Goal: Task Accomplishment & Management: Complete application form

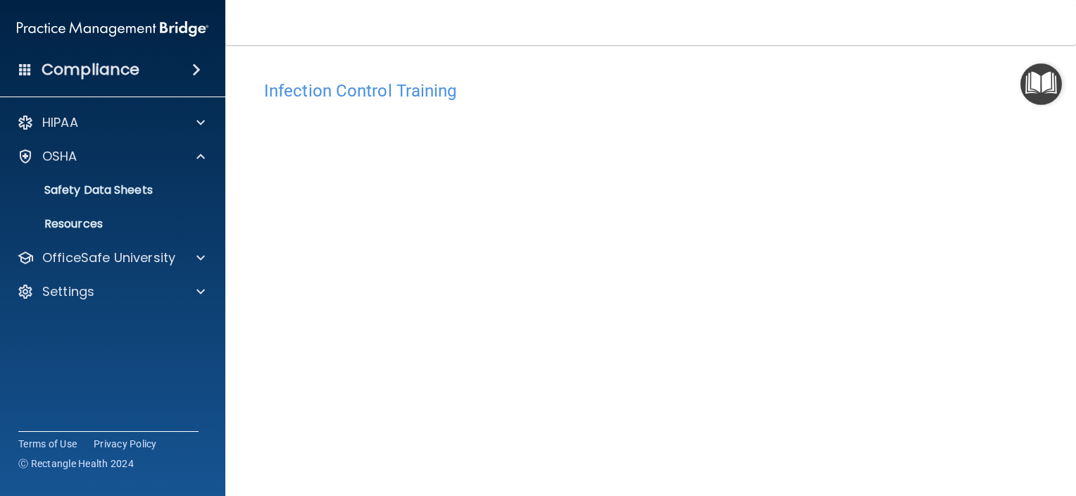
scroll to position [107, 0]
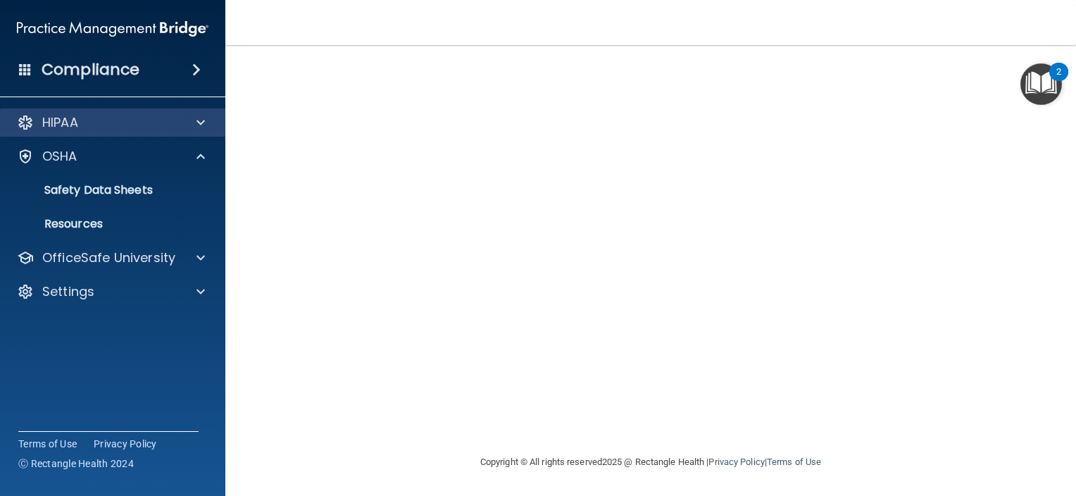
click at [78, 135] on div "HIPAA" at bounding box center [113, 122] width 226 height 28
click at [205, 125] on div at bounding box center [198, 122] width 35 height 17
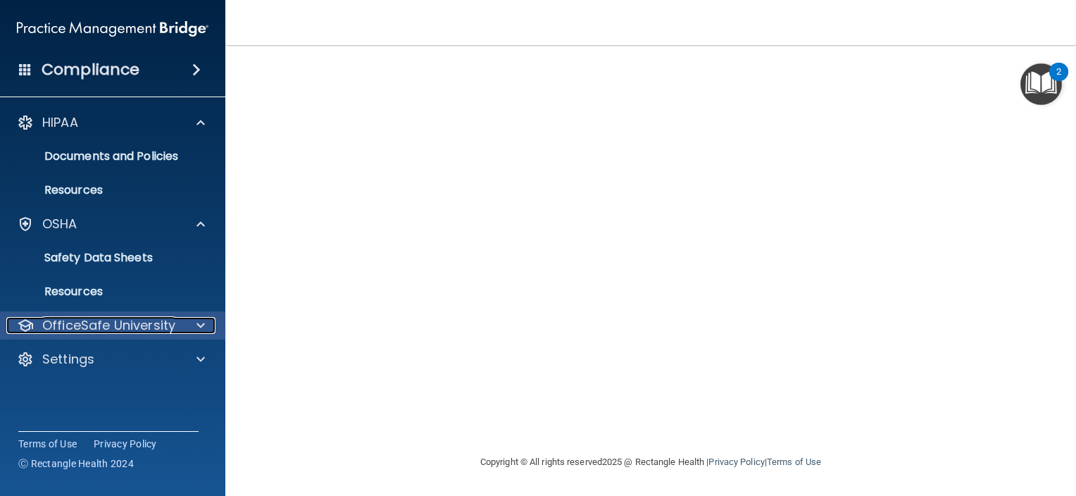
click at [117, 325] on p "OfficeSafe University" at bounding box center [108, 325] width 133 height 17
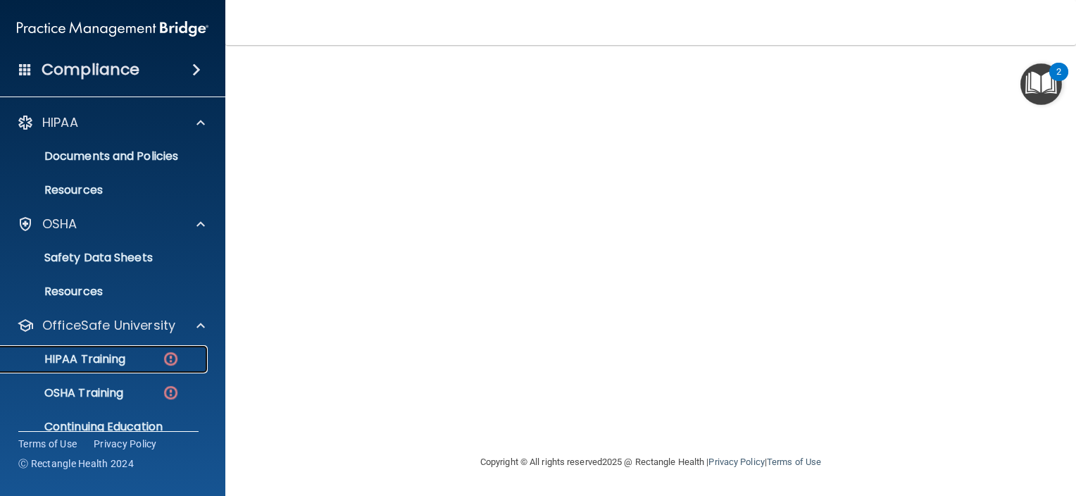
click at [117, 362] on p "HIPAA Training" at bounding box center [67, 359] width 116 height 14
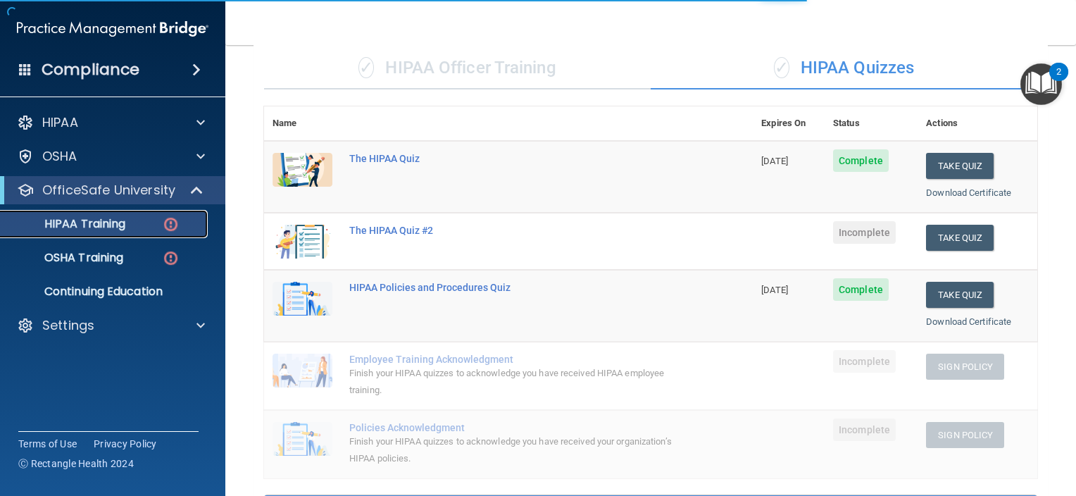
scroll to position [541, 0]
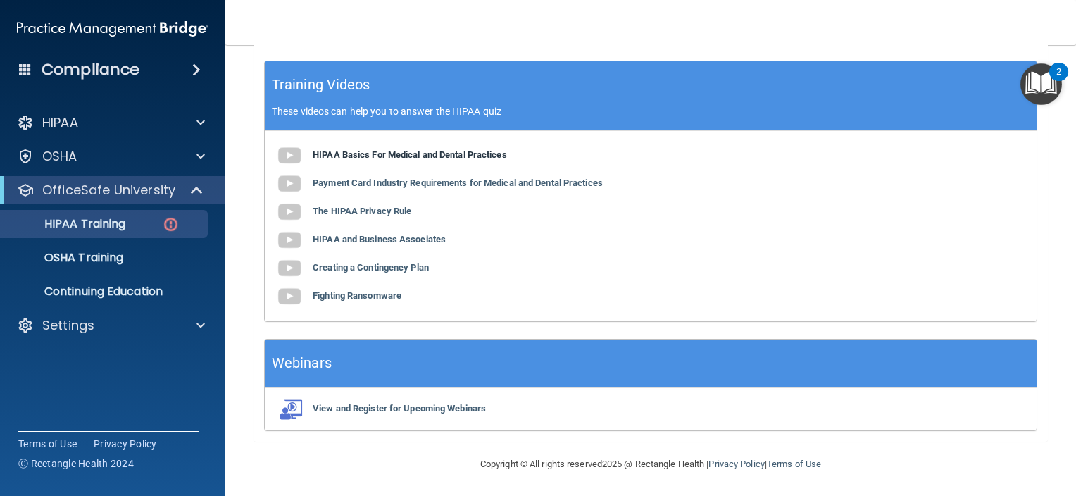
click at [355, 154] on b "HIPAA Basics For Medical and Dental Practices" at bounding box center [410, 154] width 194 height 11
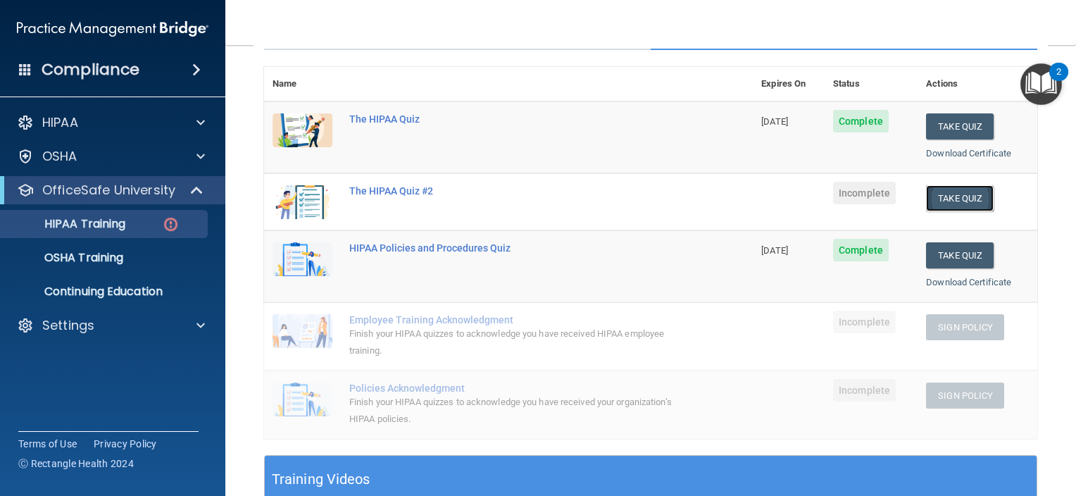
click at [952, 200] on button "Take Quiz" at bounding box center [960, 198] width 68 height 26
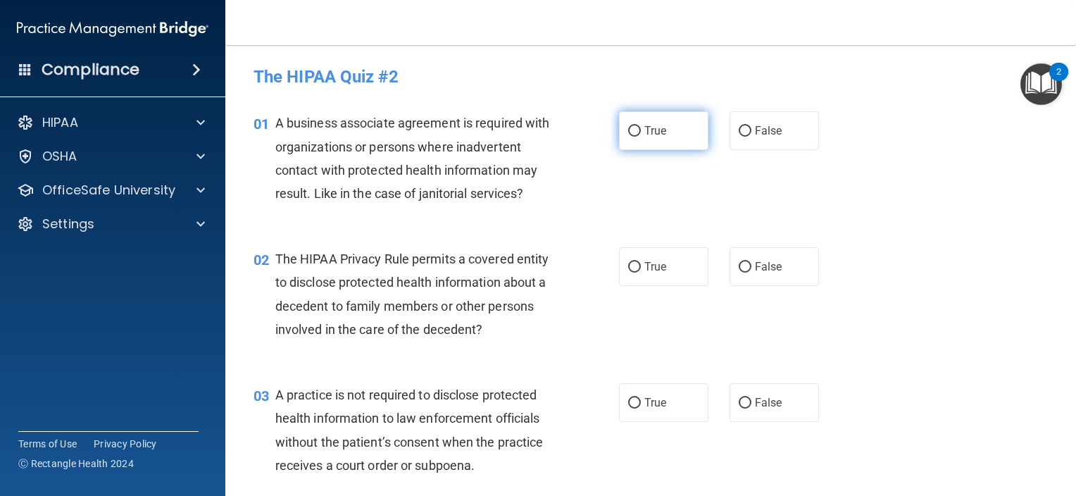
drag, startPoint x: 634, startPoint y: 137, endPoint x: 620, endPoint y: 122, distance: 20.9
click at [620, 122] on label "True" at bounding box center [663, 130] width 89 height 39
click at [628, 126] on input "True" at bounding box center [634, 131] width 13 height 11
radio input "true"
click at [563, 225] on div "01 A business associate agreement is required with organizations or persons whe…" at bounding box center [651, 162] width 816 height 136
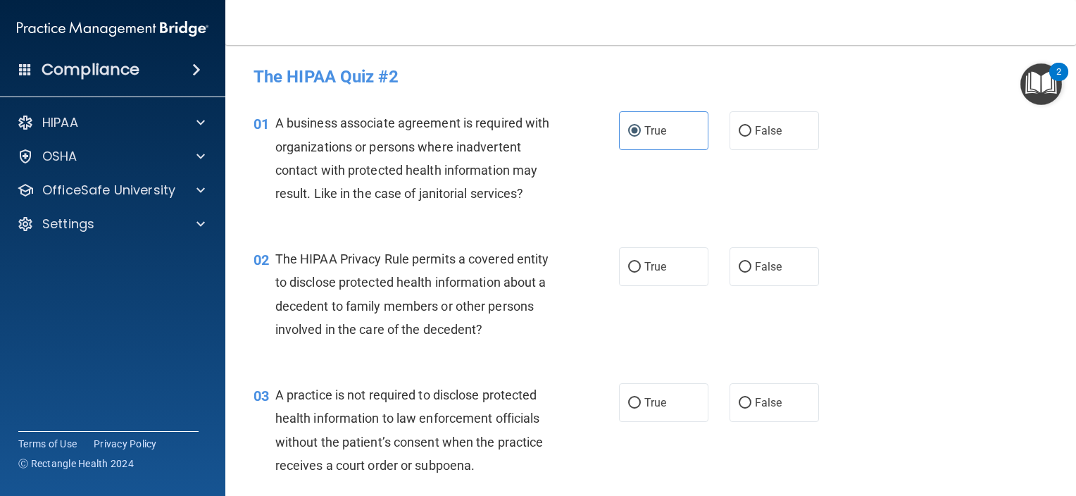
click at [408, 256] on span "The HIPAA Privacy Rule permits a covered entity to disclose protected health in…" at bounding box center [412, 293] width 274 height 85
click at [478, 137] on div "A business associate agreement is required with organizations or persons where …" at bounding box center [420, 158] width 290 height 94
click at [482, 138] on span "A business associate agreement is required with organizations or persons where …" at bounding box center [412, 158] width 275 height 85
click at [747, 268] on label "False" at bounding box center [774, 266] width 89 height 39
click at [747, 268] on input "False" at bounding box center [745, 267] width 13 height 11
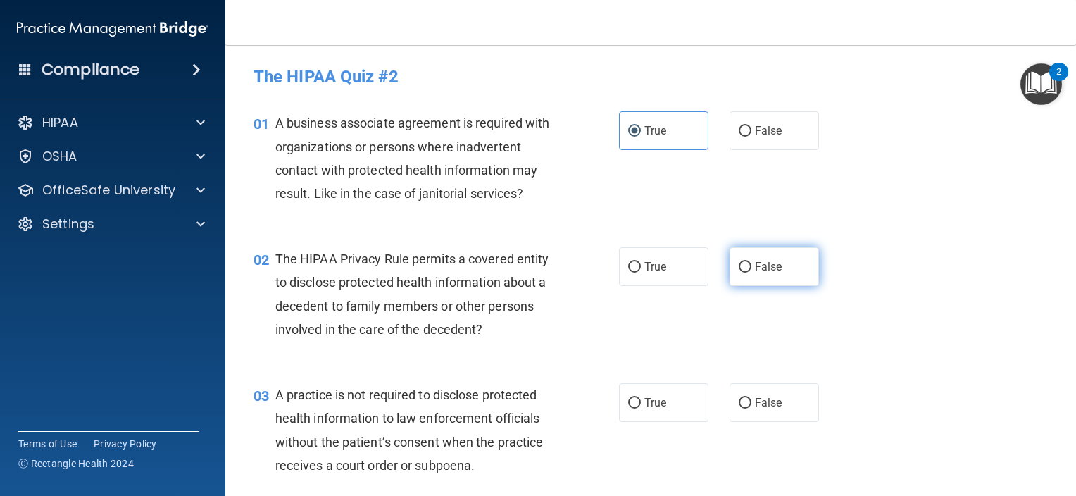
radio input "true"
click at [940, 217] on div "01 A business associate agreement is required with organizations or persons whe…" at bounding box center [651, 162] width 816 height 136
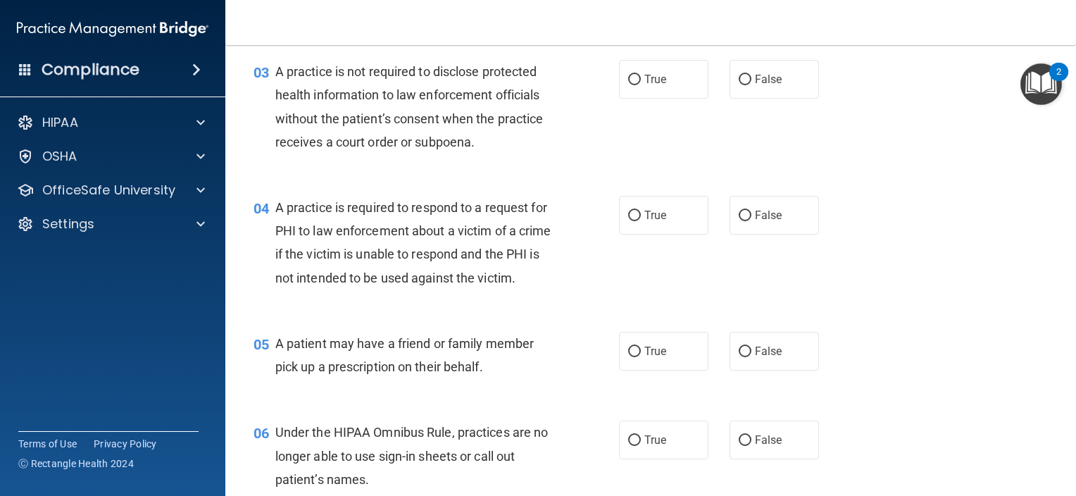
scroll to position [307, 0]
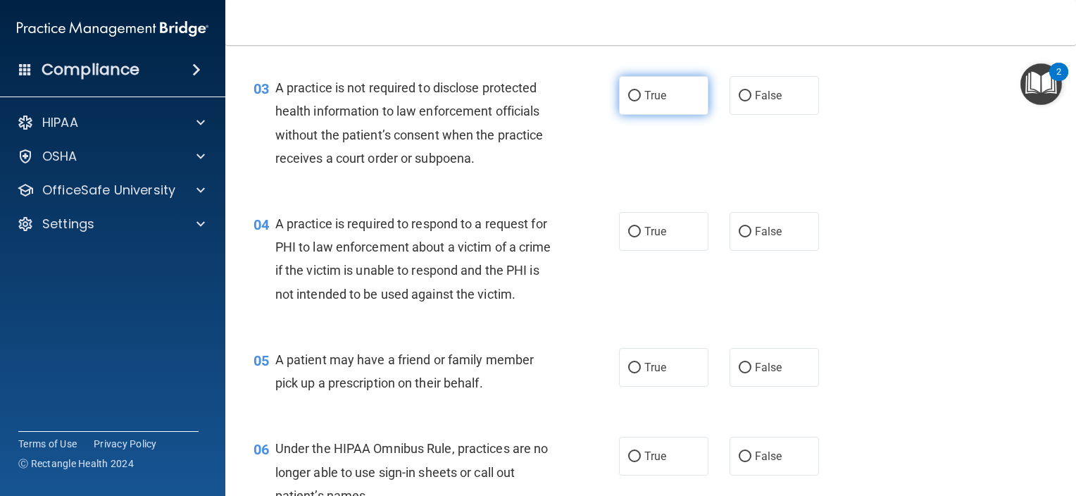
click at [638, 91] on label "True" at bounding box center [663, 95] width 89 height 39
click at [638, 91] on input "True" at bounding box center [634, 96] width 13 height 11
radio input "true"
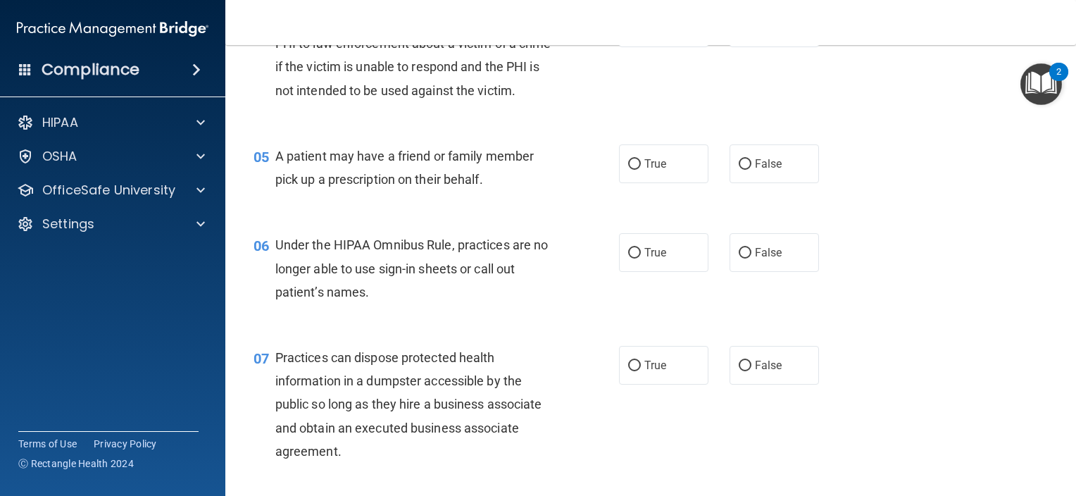
scroll to position [463, 0]
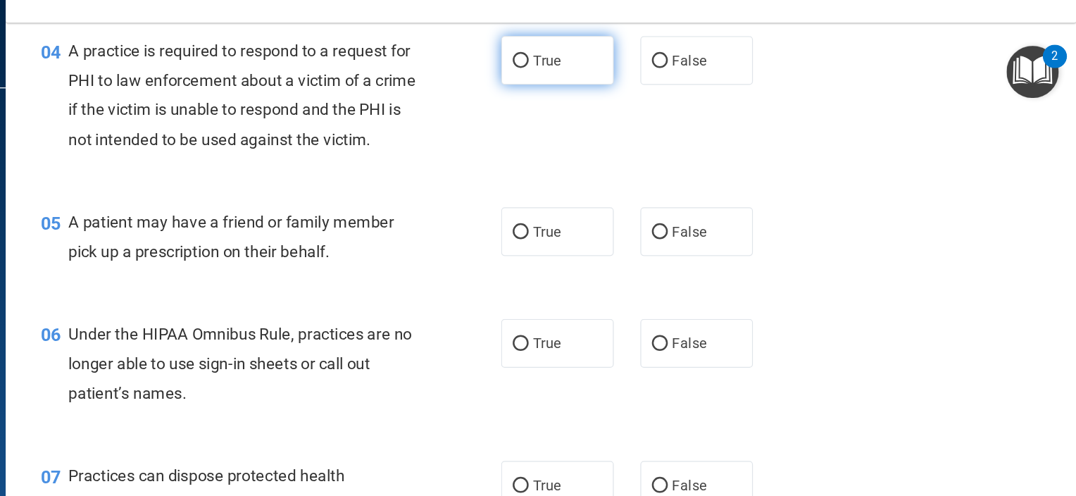
click at [644, 69] on span "True" at bounding box center [655, 74] width 22 height 13
click at [638, 70] on input "True" at bounding box center [634, 75] width 13 height 11
radio input "true"
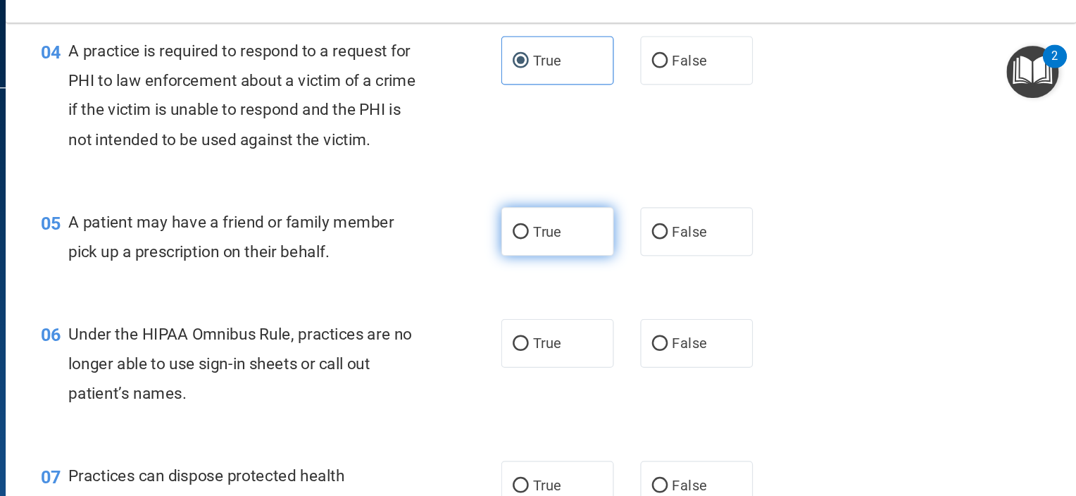
click at [661, 230] on label "True" at bounding box center [663, 211] width 89 height 39
click at [641, 217] on input "True" at bounding box center [634, 211] width 13 height 11
radio input "true"
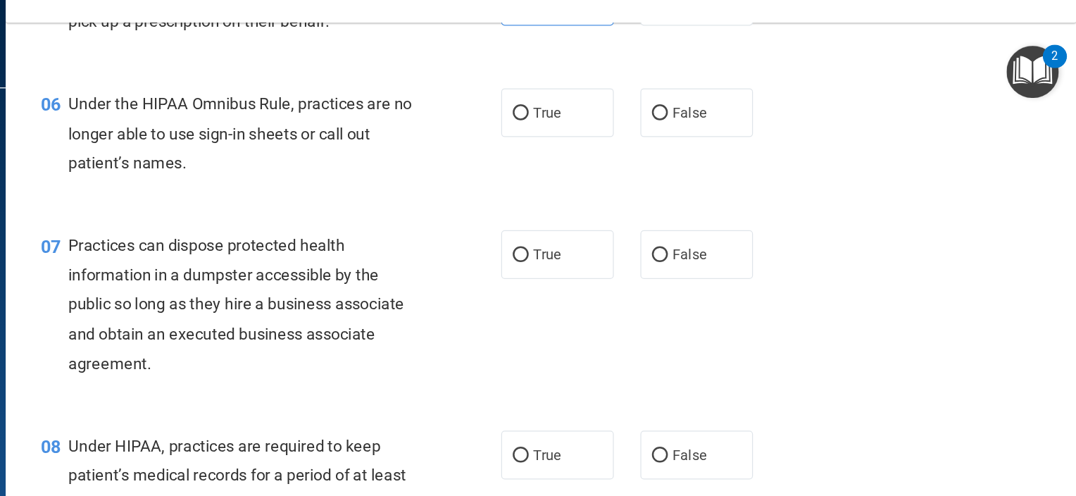
scroll to position [678, 0]
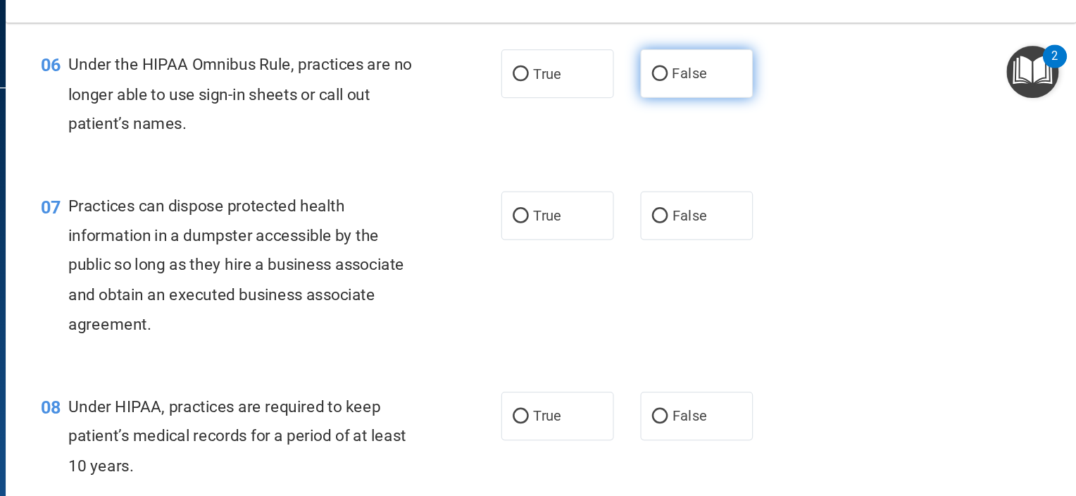
click at [769, 99] on label "False" at bounding box center [774, 85] width 89 height 39
click at [751, 92] on input "False" at bounding box center [745, 86] width 13 height 11
radio input "true"
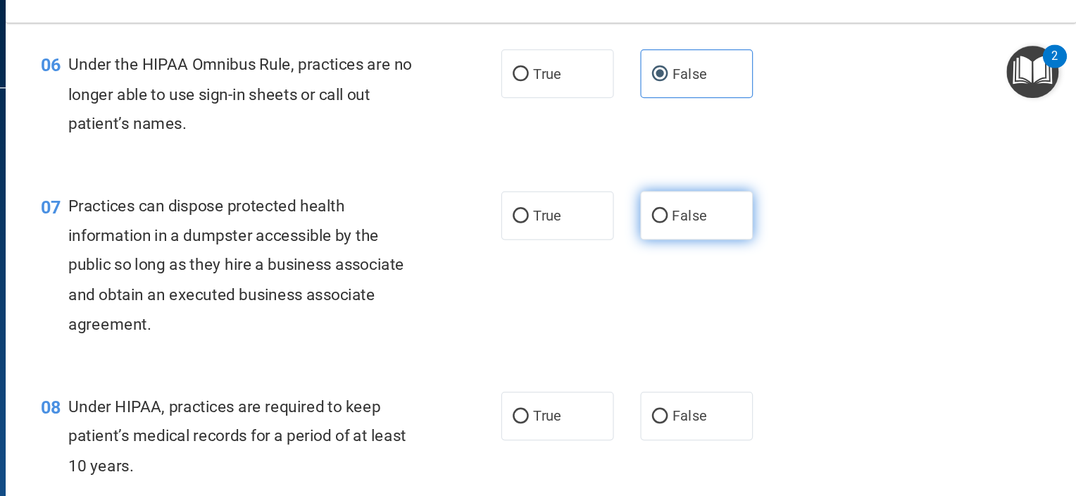
click at [758, 203] on label "False" at bounding box center [774, 198] width 89 height 39
click at [751, 203] on input "False" at bounding box center [745, 199] width 13 height 11
radio input "true"
click at [894, 246] on div "07 Practices can dispose protected health information in a dumpster accessible …" at bounding box center [651, 240] width 816 height 159
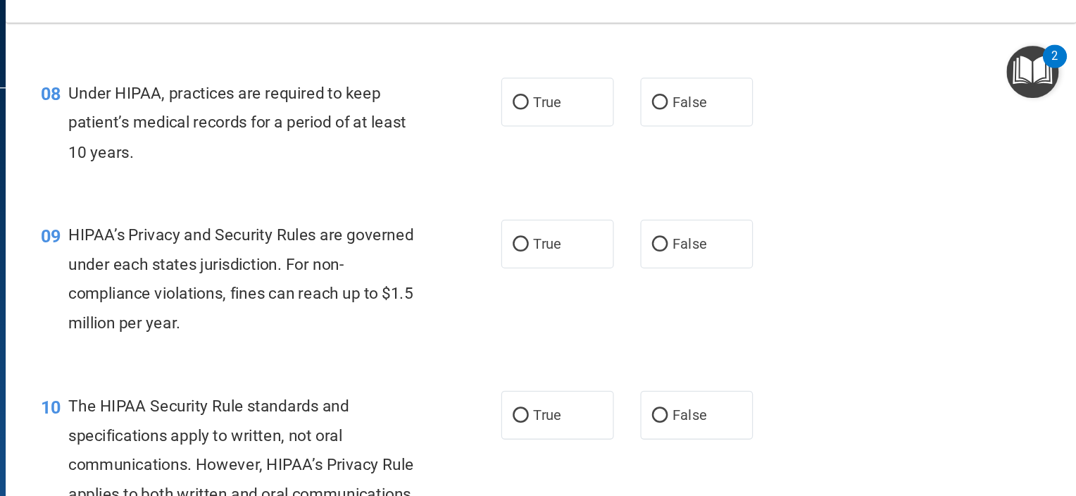
scroll to position [949, 0]
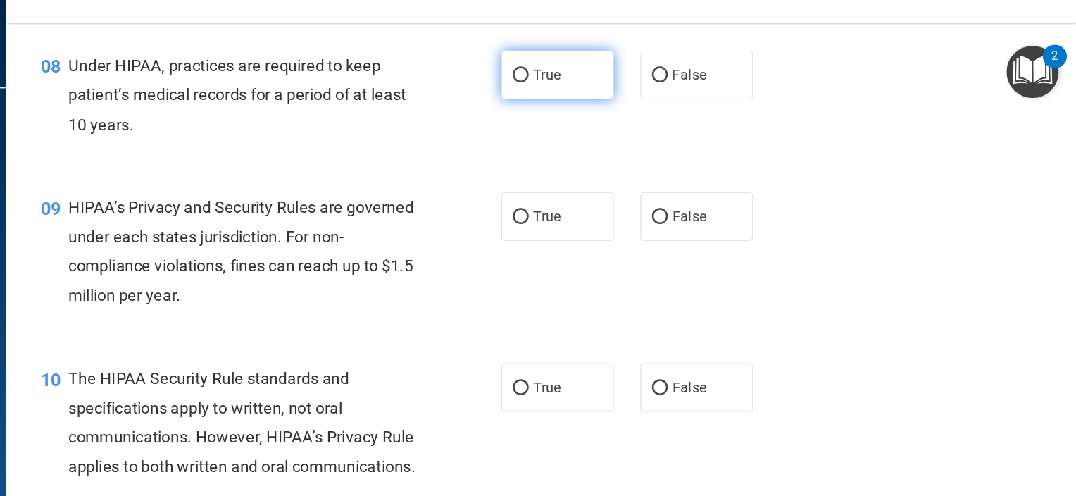
click at [665, 106] on label "True" at bounding box center [663, 86] width 89 height 39
click at [641, 92] on input "True" at bounding box center [634, 87] width 13 height 11
radio input "true"
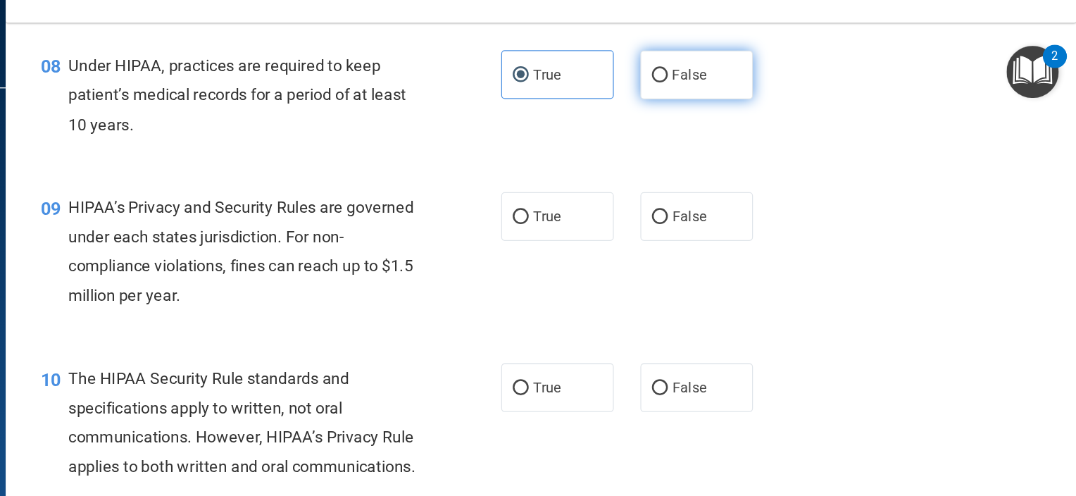
click at [742, 92] on input "False" at bounding box center [745, 87] width 13 height 11
radio input "true"
radio input "false"
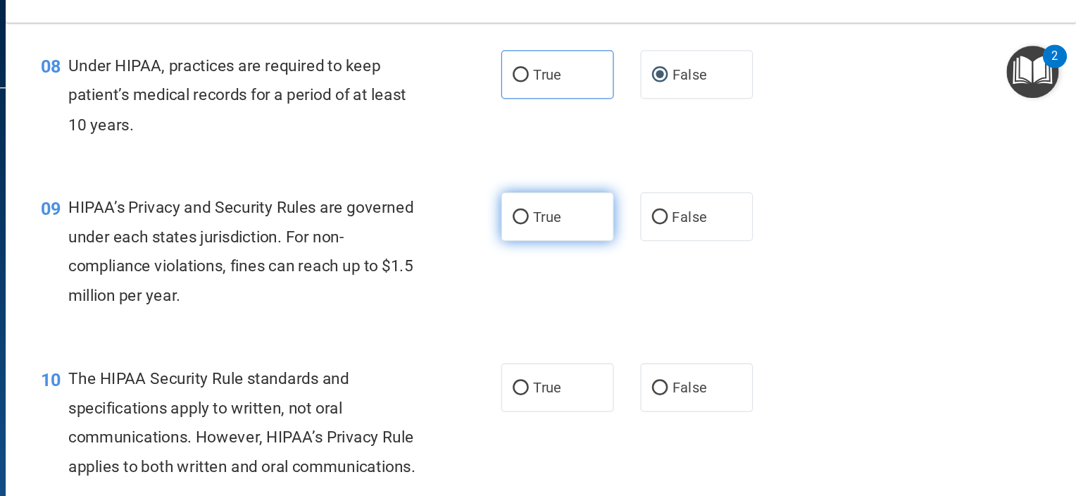
click at [648, 206] on span "True" at bounding box center [655, 198] width 22 height 13
click at [641, 205] on input "True" at bounding box center [634, 199] width 13 height 11
radio input "true"
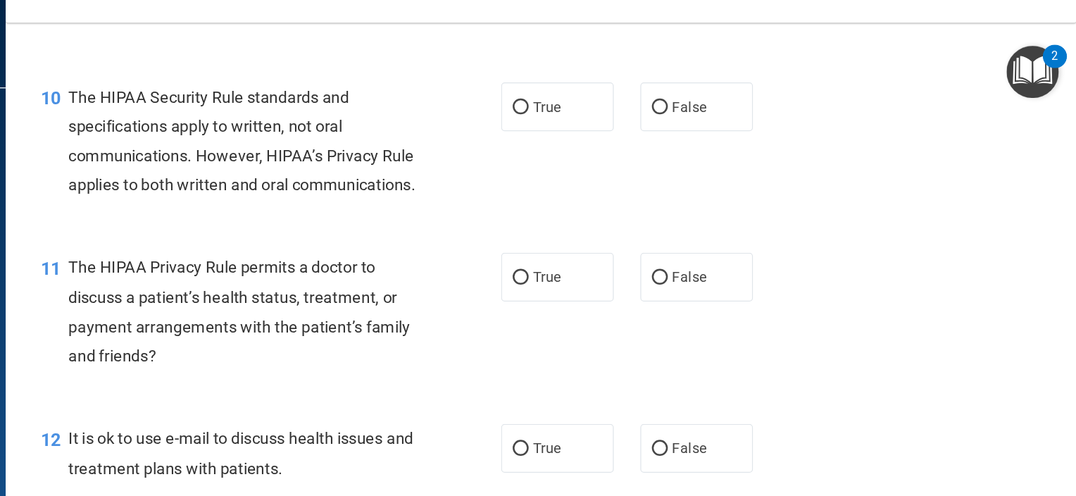
scroll to position [1194, 0]
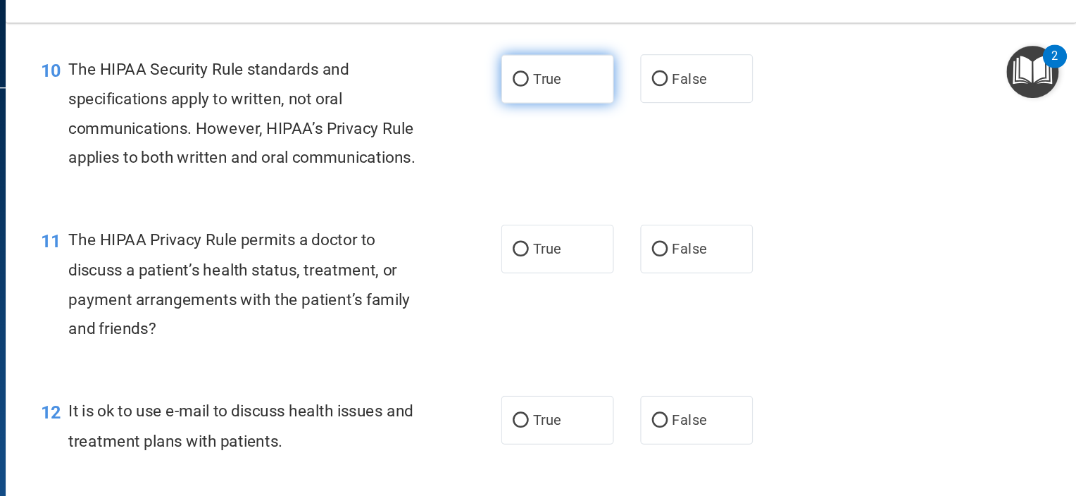
click at [653, 109] on label "True" at bounding box center [663, 89] width 89 height 39
click at [641, 96] on input "True" at bounding box center [634, 90] width 13 height 11
radio input "true"
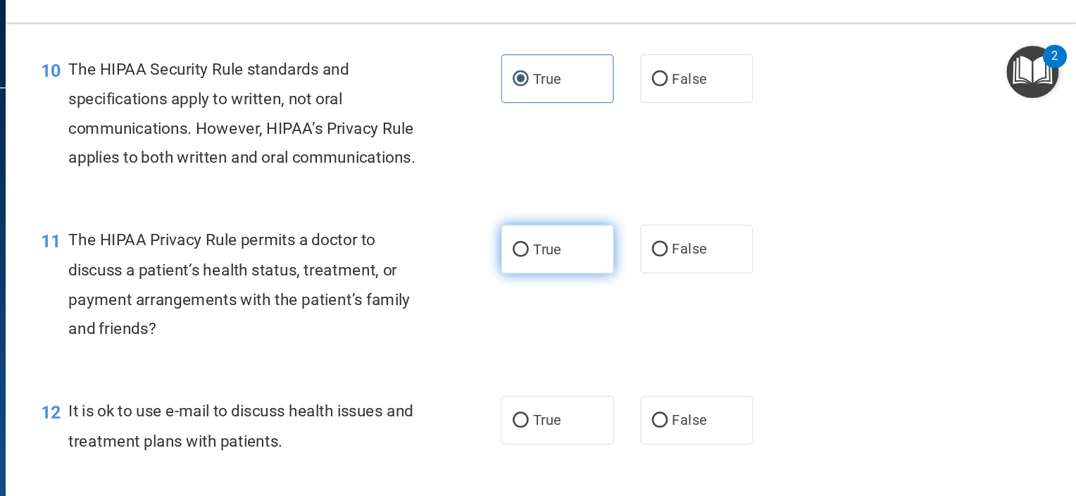
click at [656, 244] on label "True" at bounding box center [663, 225] width 89 height 39
click at [641, 231] on input "True" at bounding box center [634, 225] width 13 height 11
radio input "true"
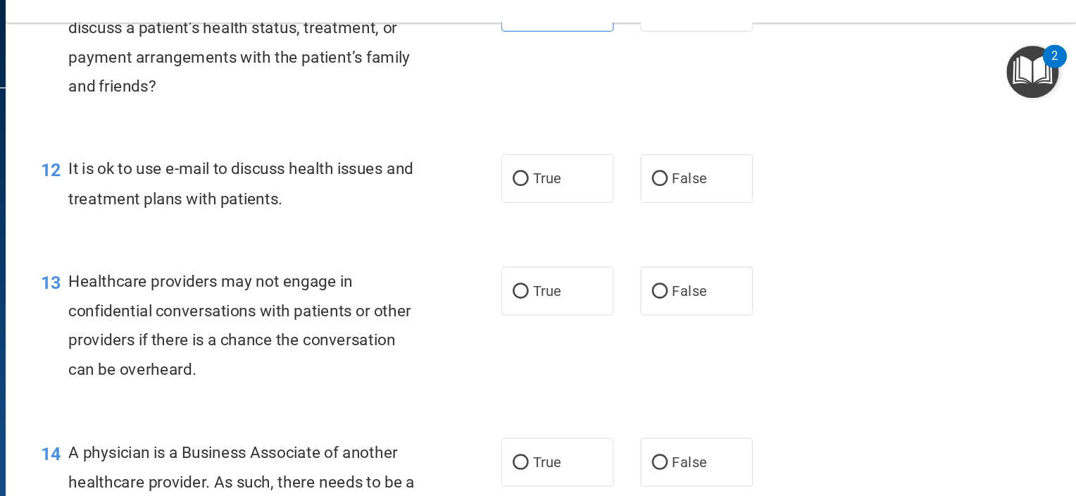
scroll to position [1344, 0]
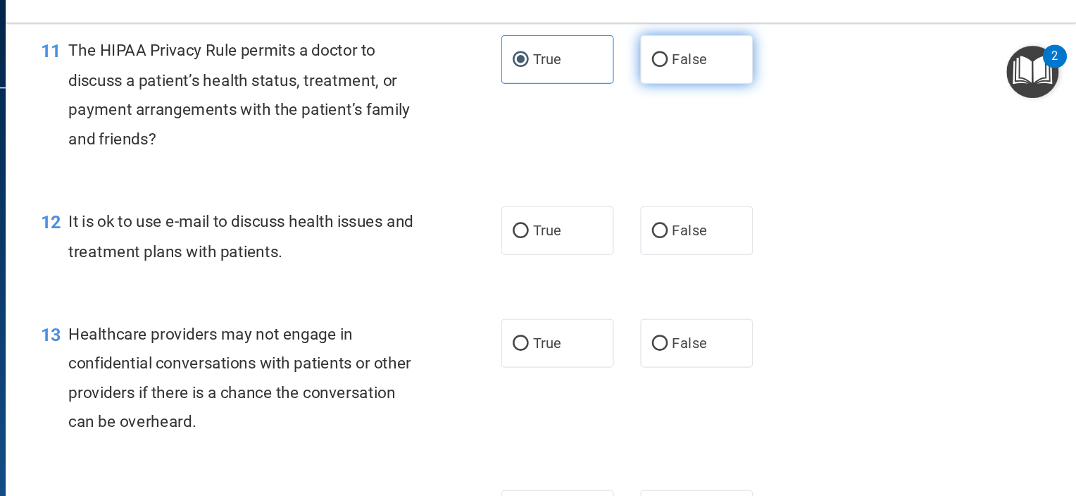
click at [739, 80] on input "False" at bounding box center [745, 75] width 13 height 11
radio input "true"
radio input "false"
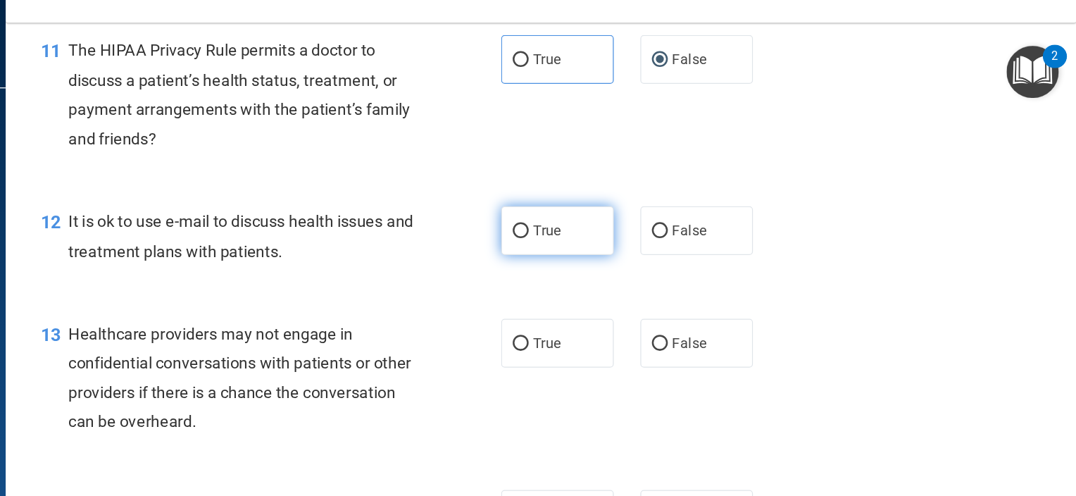
click at [661, 230] on label "True" at bounding box center [663, 210] width 89 height 39
click at [641, 216] on input "True" at bounding box center [634, 211] width 13 height 11
radio input "true"
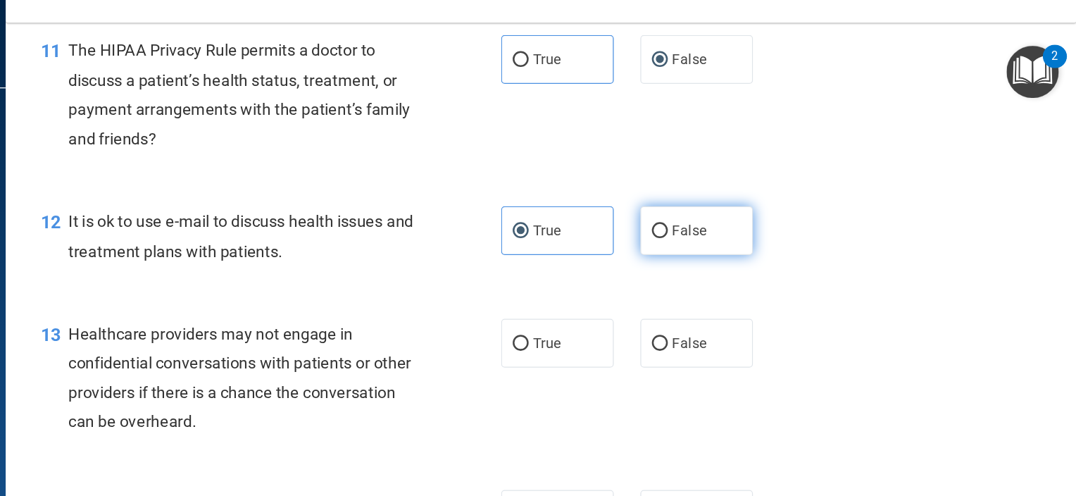
click at [766, 230] on label "False" at bounding box center [774, 210] width 89 height 39
click at [751, 216] on input "False" at bounding box center [745, 211] width 13 height 11
radio input "true"
radio input "false"
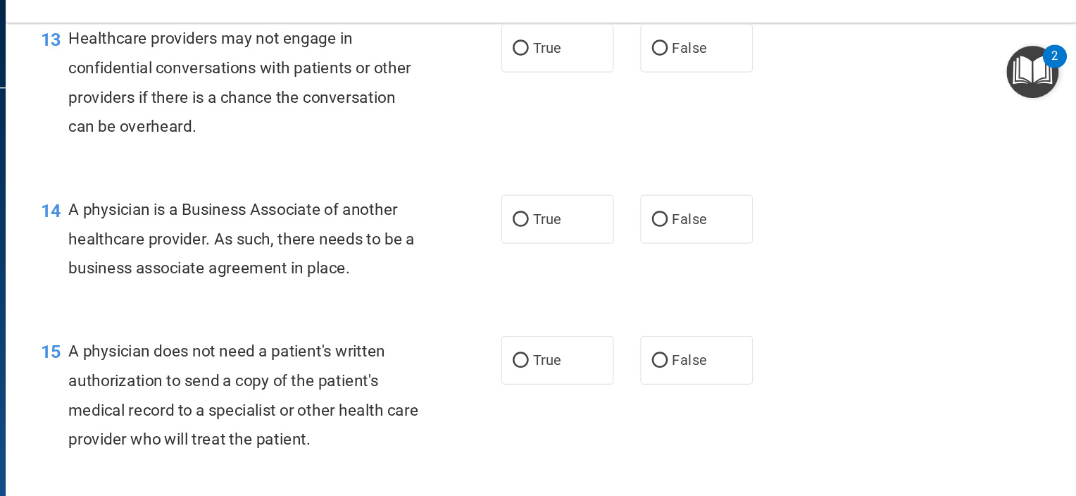
scroll to position [1600, 0]
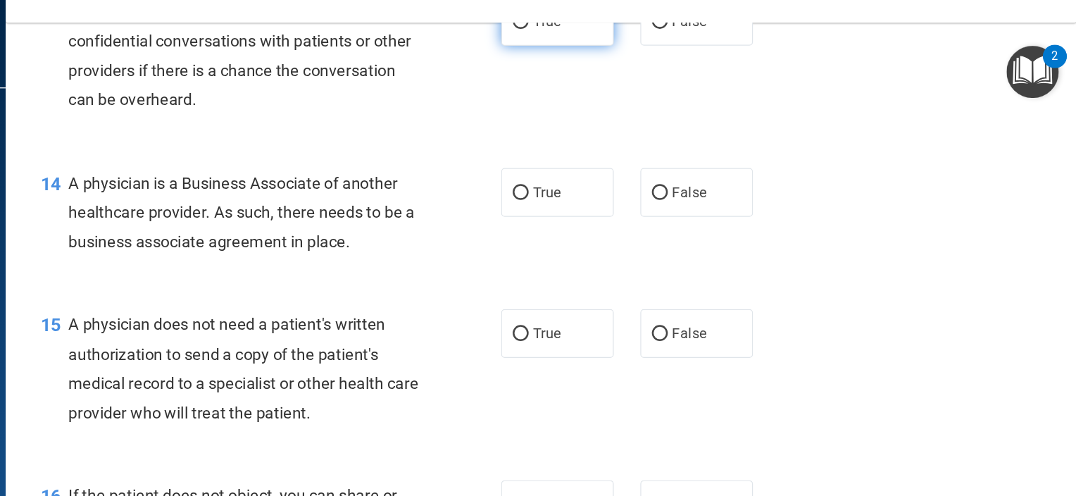
click at [652, 51] on span "True" at bounding box center [655, 43] width 22 height 13
click at [641, 50] on input "True" at bounding box center [634, 44] width 13 height 11
radio input "true"
click at [672, 199] on label "True" at bounding box center [663, 180] width 89 height 39
click at [641, 186] on input "True" at bounding box center [634, 180] width 13 height 11
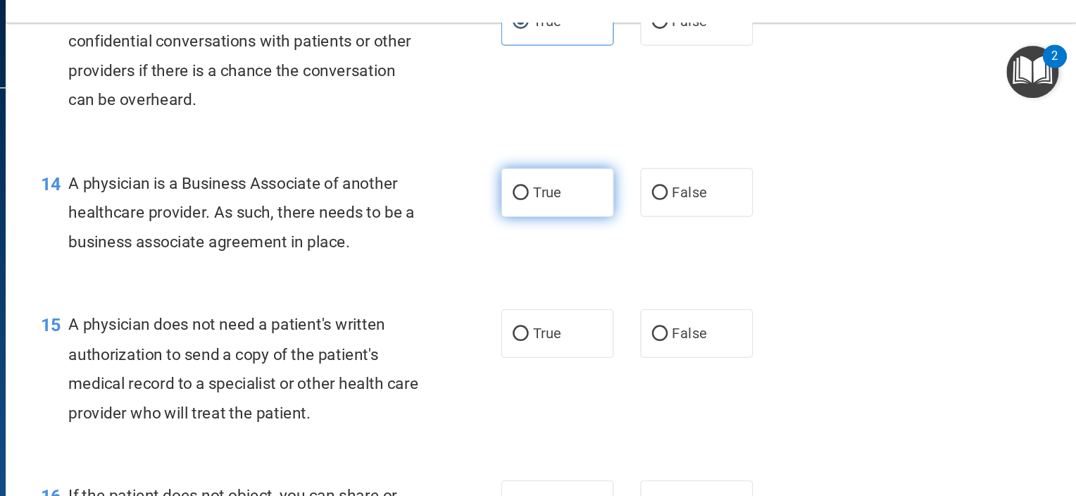
radio input "true"
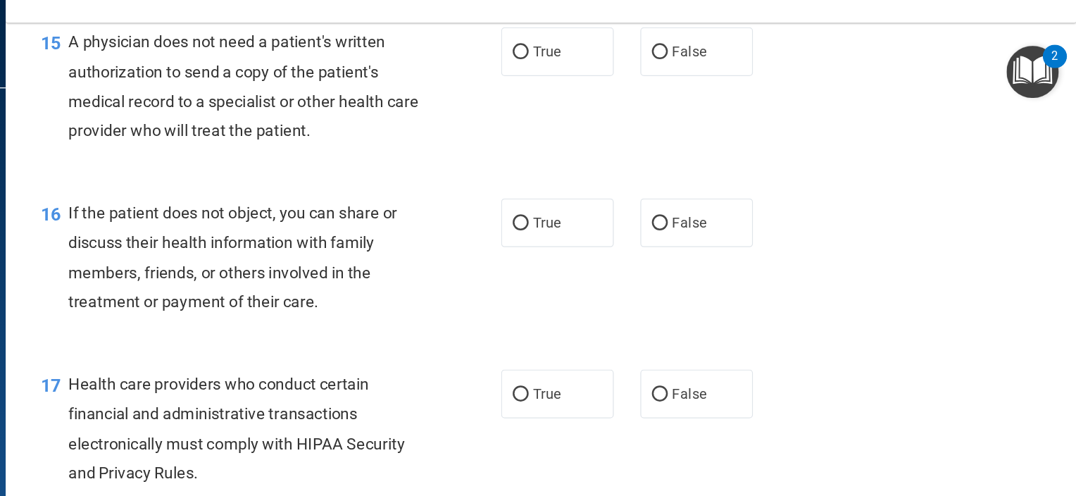
scroll to position [1845, 0]
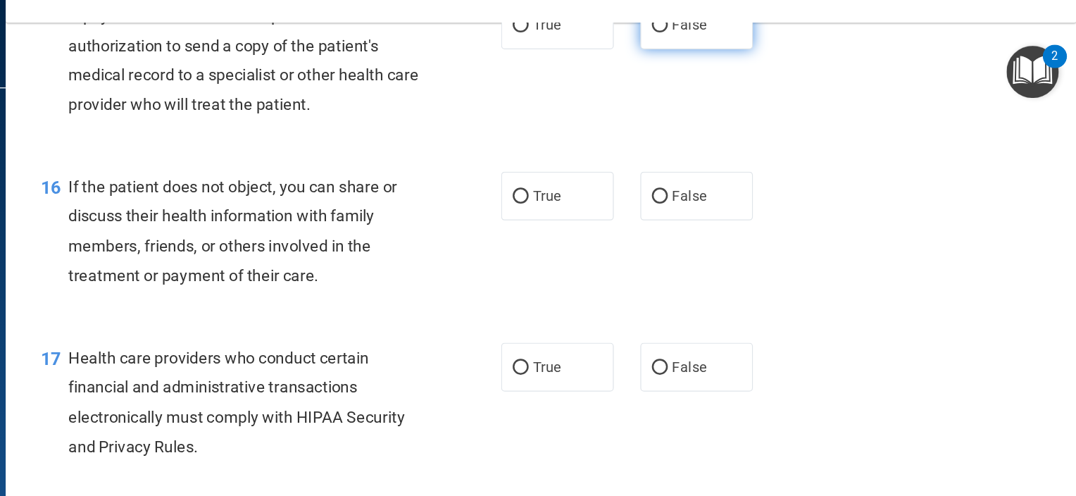
click at [741, 53] on input "False" at bounding box center [745, 47] width 13 height 11
radio input "true"
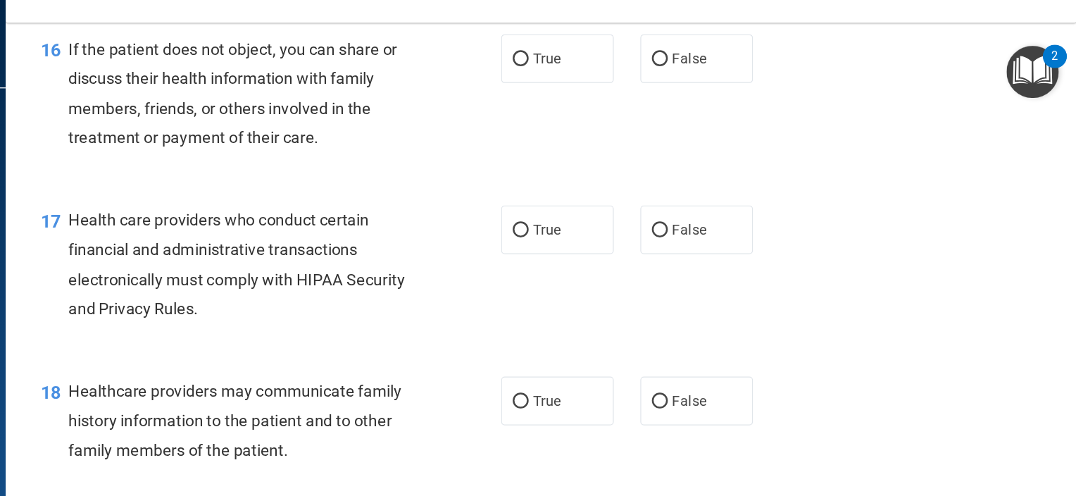
scroll to position [1975, 0]
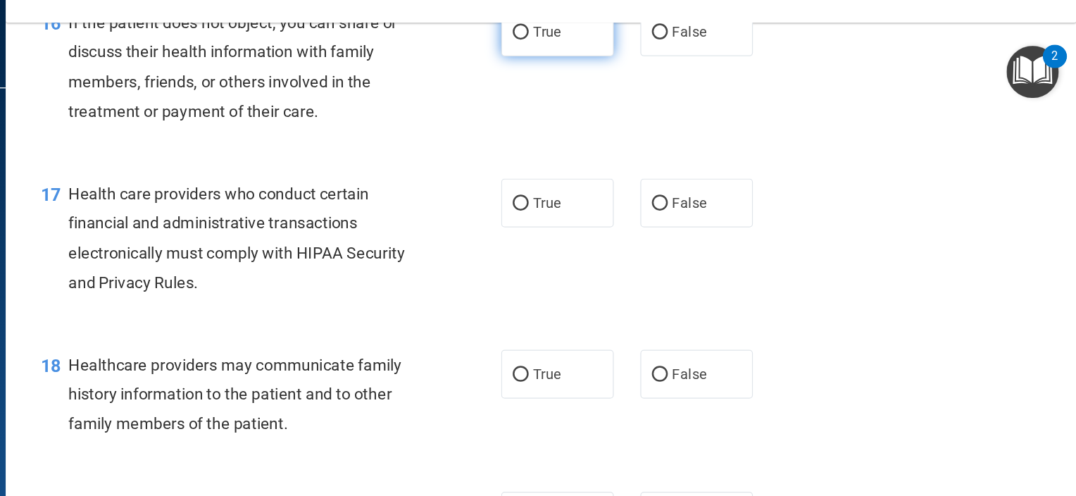
click at [672, 72] on label "True" at bounding box center [663, 52] width 89 height 39
click at [641, 58] on input "True" at bounding box center [634, 53] width 13 height 11
radio input "true"
click at [669, 208] on label "True" at bounding box center [663, 188] width 89 height 39
click at [641, 194] on input "True" at bounding box center [634, 189] width 13 height 11
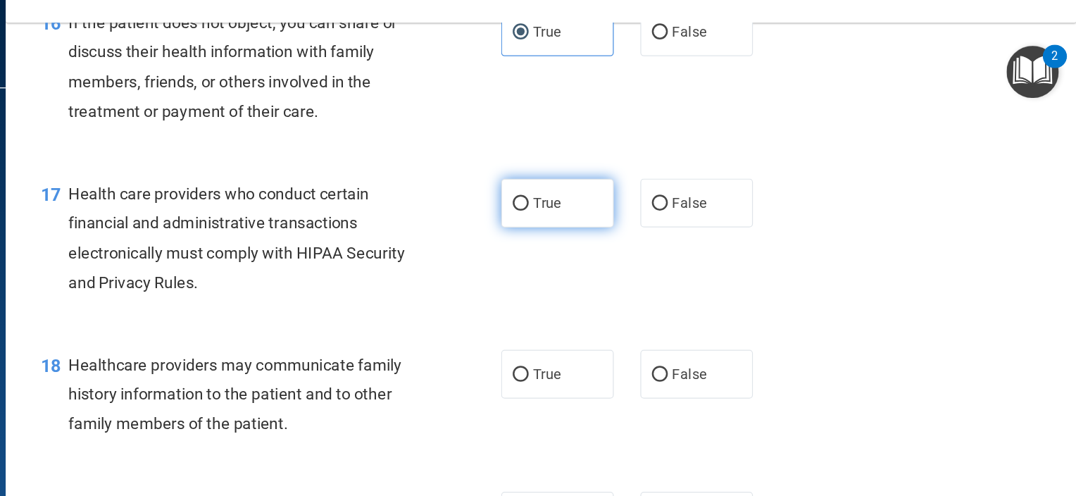
radio input "true"
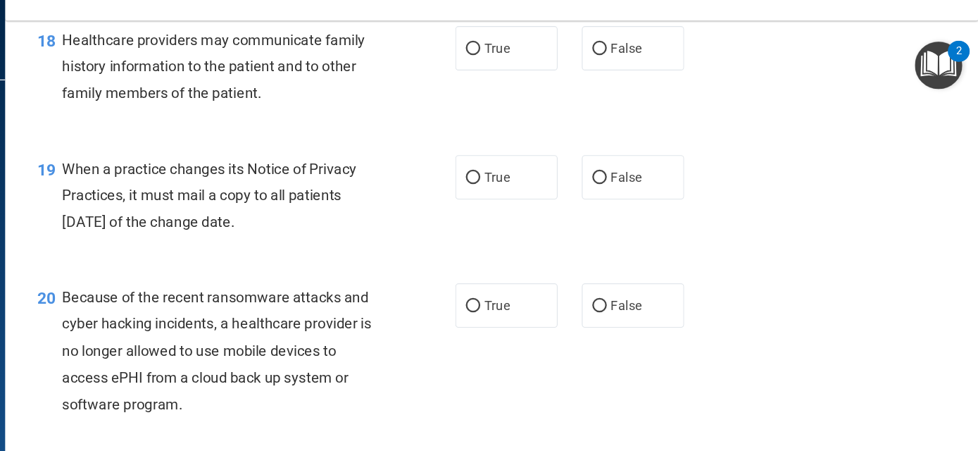
scroll to position [2256, 0]
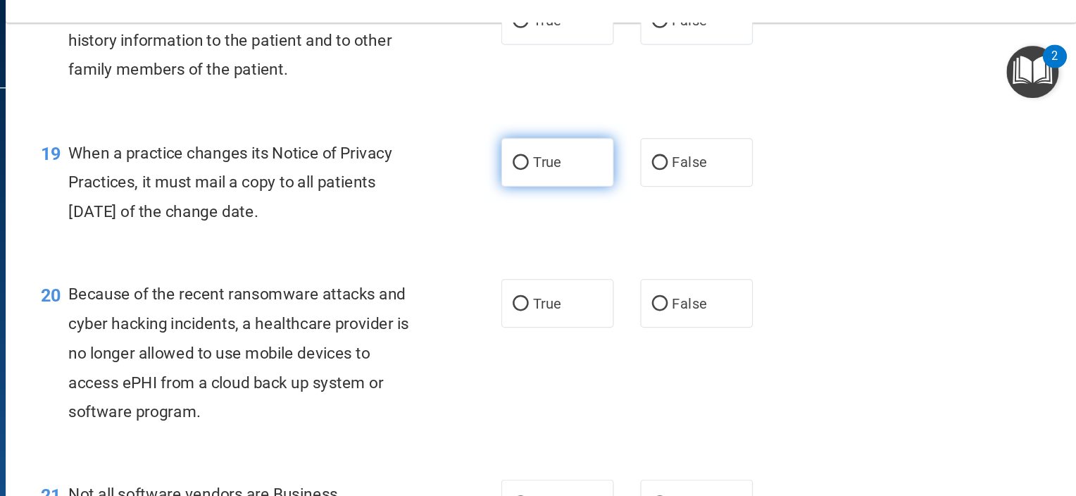
click at [672, 175] on label "True" at bounding box center [663, 156] width 89 height 39
click at [641, 162] on input "True" at bounding box center [634, 156] width 13 height 11
radio input "true"
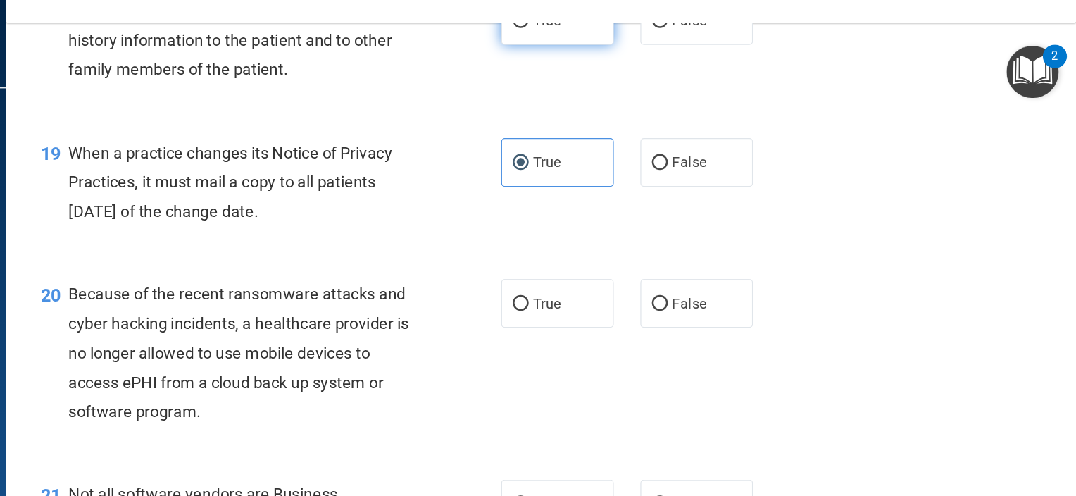
click at [629, 63] on label "True" at bounding box center [663, 43] width 89 height 39
click at [629, 49] on input "True" at bounding box center [634, 44] width 13 height 11
radio input "true"
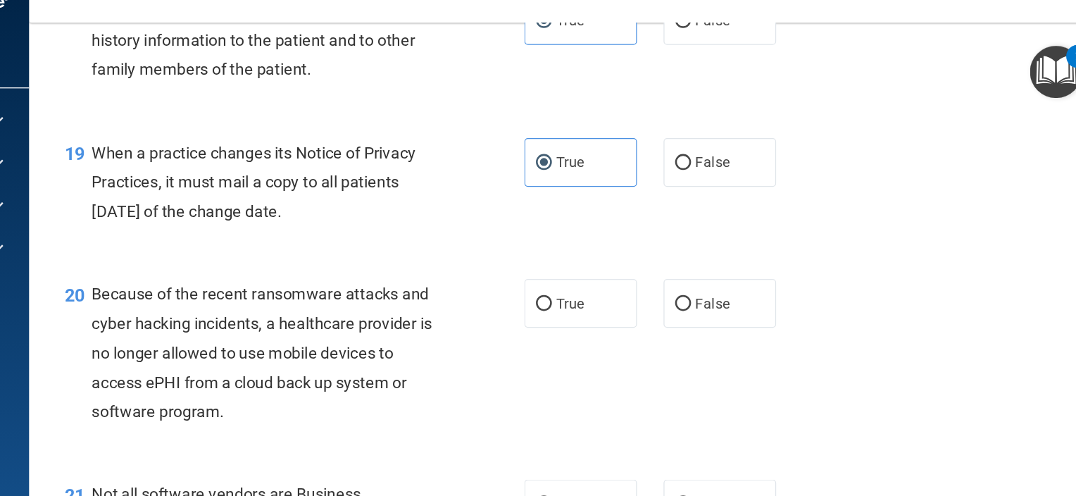
drag, startPoint x: 744, startPoint y: 87, endPoint x: 699, endPoint y: 122, distance: 56.6
click at [699, 119] on div "18 Healthcare providers may communicate family history information to the patie…" at bounding box center [651, 62] width 816 height 113
click at [770, 63] on label "False" at bounding box center [774, 43] width 89 height 39
click at [751, 49] on input "False" at bounding box center [745, 44] width 13 height 11
radio input "true"
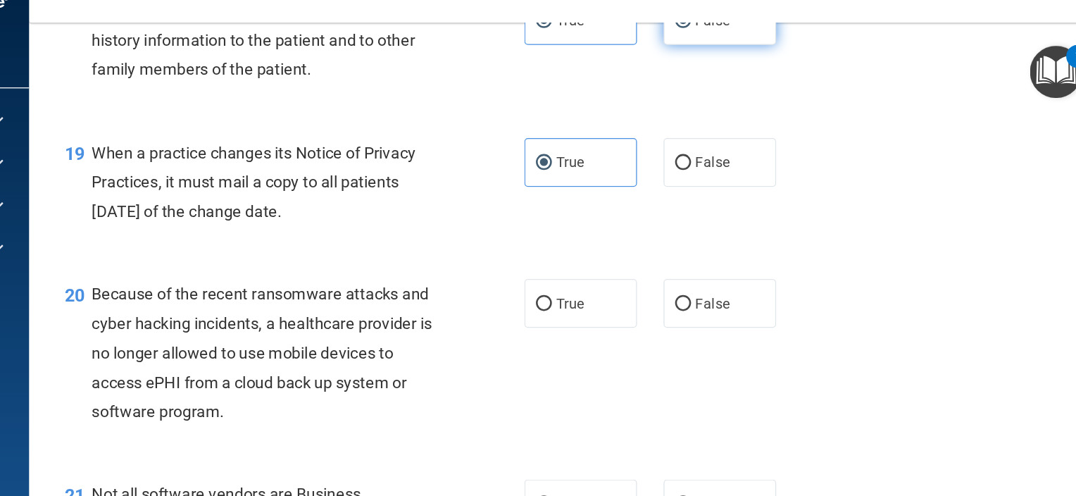
radio input "false"
click at [947, 119] on div "18 Healthcare providers may communicate family history information to the patie…" at bounding box center [651, 62] width 816 height 113
click at [932, 280] on div "20 Because of the recent ransomware attacks and cyber hacking incidents, a heal…" at bounding box center [651, 310] width 816 height 159
click at [997, 231] on div "19 When a practice changes its Notice of Privacy Practices, it must mail a copy…" at bounding box center [651, 175] width 816 height 113
click at [468, 202] on span "When a practice changes its Notice of Privacy Practices, it must mail a copy to…" at bounding box center [404, 171] width 258 height 61
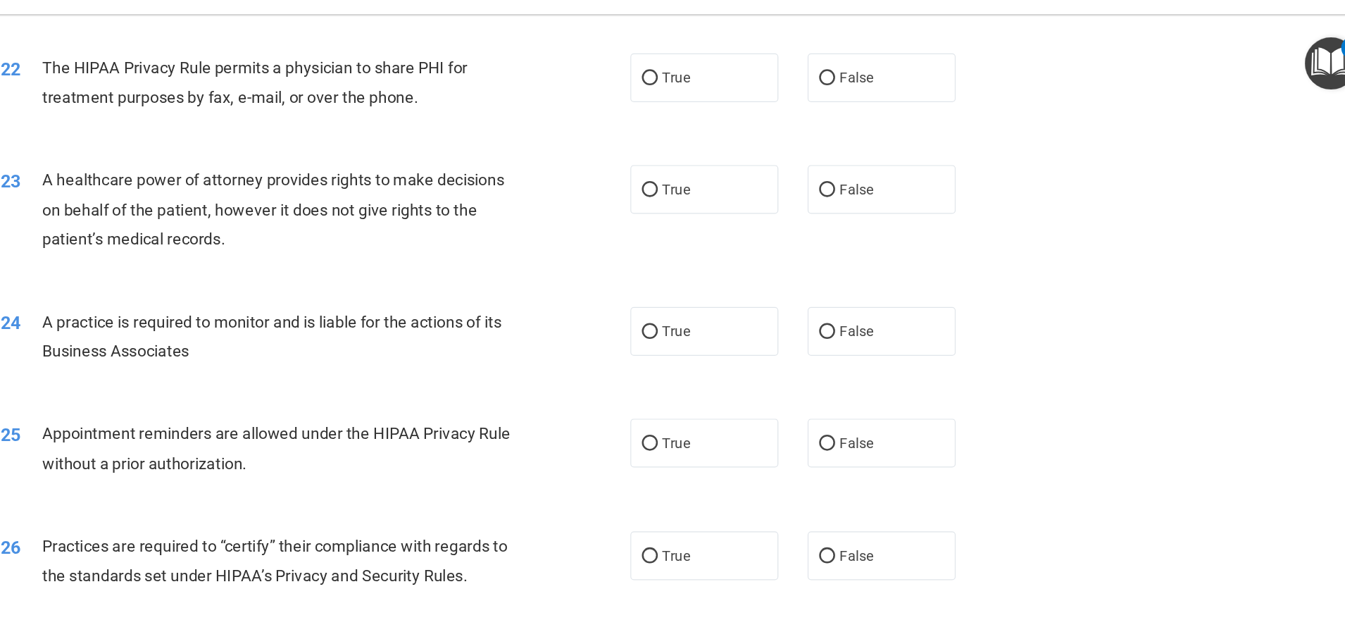
click at [1075, 177] on div "23 A healthcare power of attorney provides rights to make decisions on behalf o…" at bounding box center [785, 203] width 1085 height 113
click at [1075, 337] on div "24 A practice is required to monitor and is liable for the actions of its Busin…" at bounding box center [785, 304] width 1085 height 89
click at [668, 175] on div "23 A healthcare power of attorney provides rights to make decisions on behalf o…" at bounding box center [785, 203] width 1085 height 113
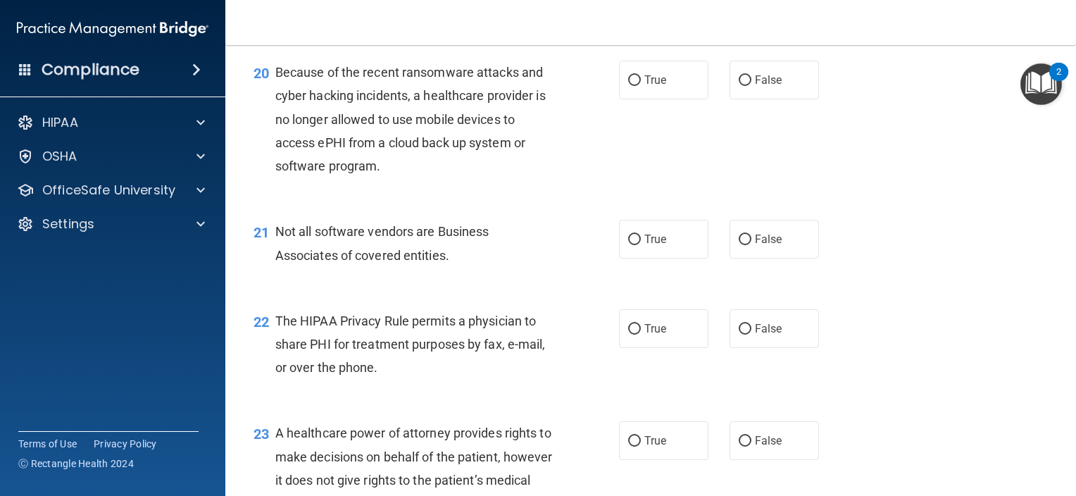
scroll to position [2450, 0]
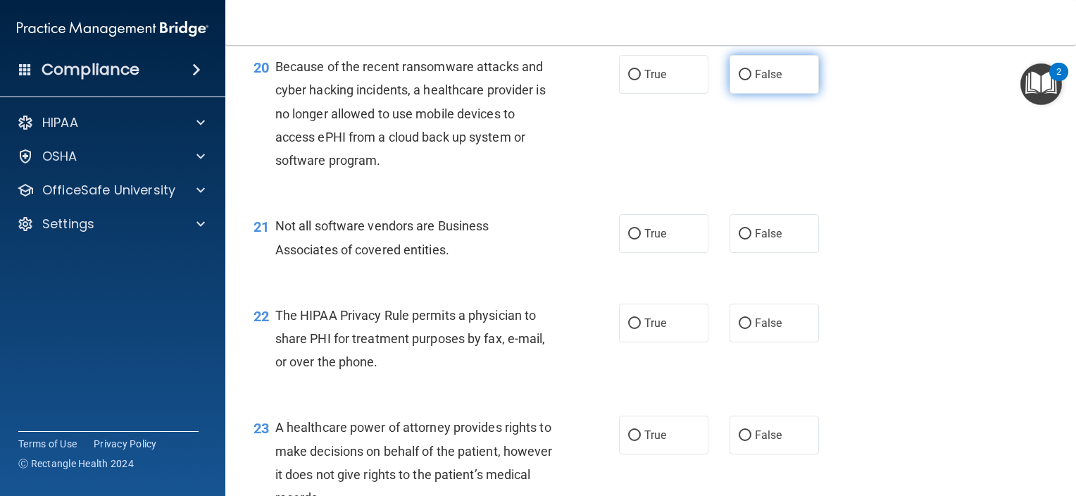
click at [771, 81] on span "False" at bounding box center [768, 74] width 27 height 13
click at [751, 80] on input "False" at bounding box center [745, 75] width 13 height 11
radio input "true"
click at [622, 253] on label "True" at bounding box center [663, 233] width 89 height 39
click at [628, 239] on input "True" at bounding box center [634, 234] width 13 height 11
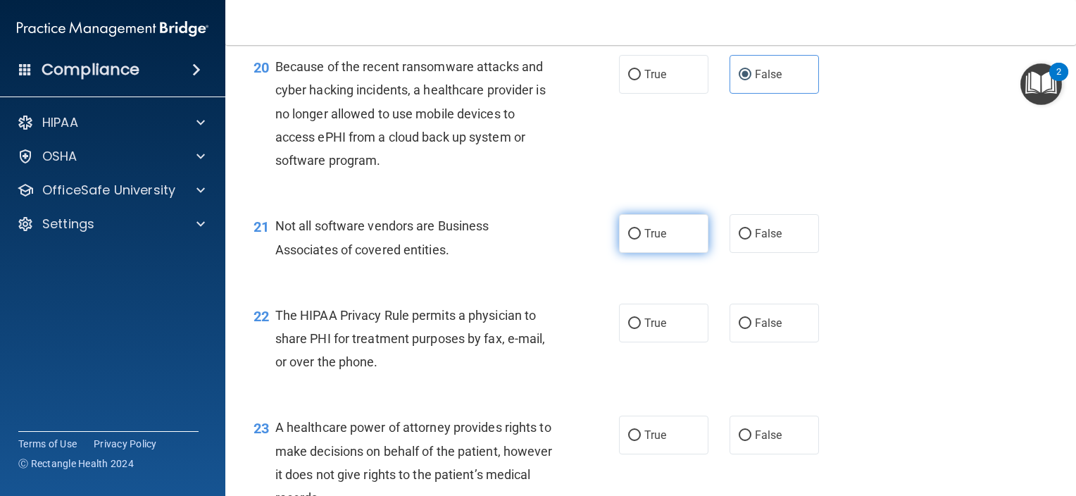
radio input "true"
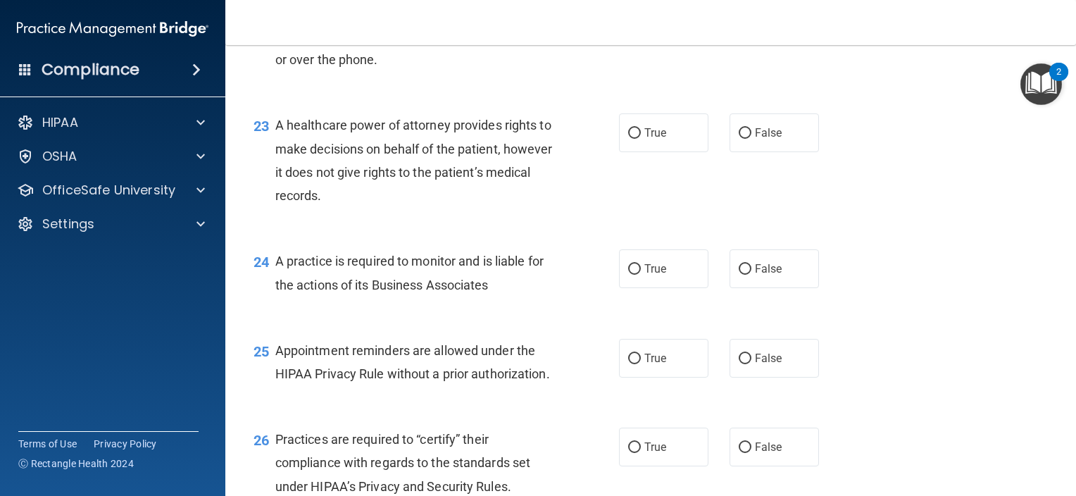
scroll to position [2758, 0]
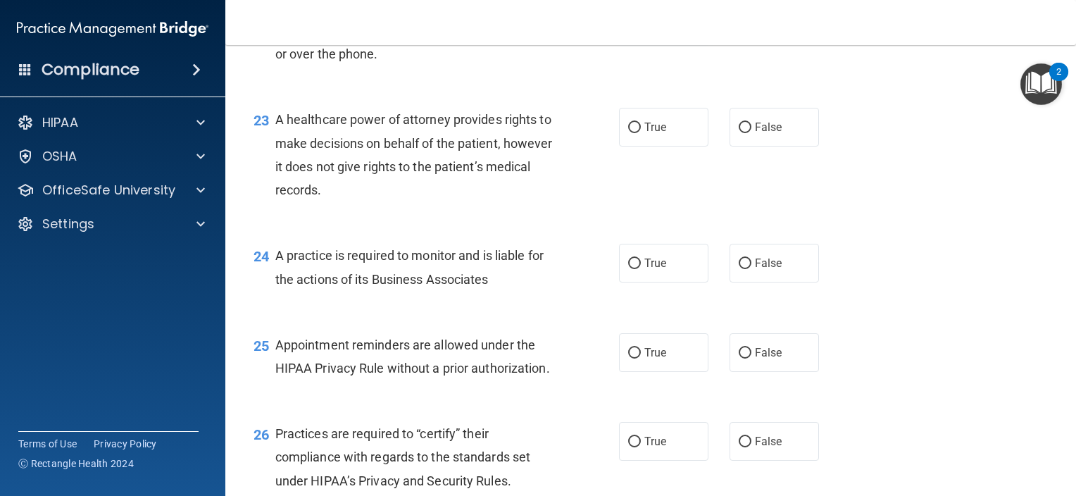
click at [645, 22] on span "True" at bounding box center [655, 14] width 22 height 13
click at [641, 21] on input "True" at bounding box center [634, 16] width 13 height 11
radio input "true"
click at [687, 146] on label "True" at bounding box center [663, 127] width 89 height 39
click at [641, 133] on input "True" at bounding box center [634, 128] width 13 height 11
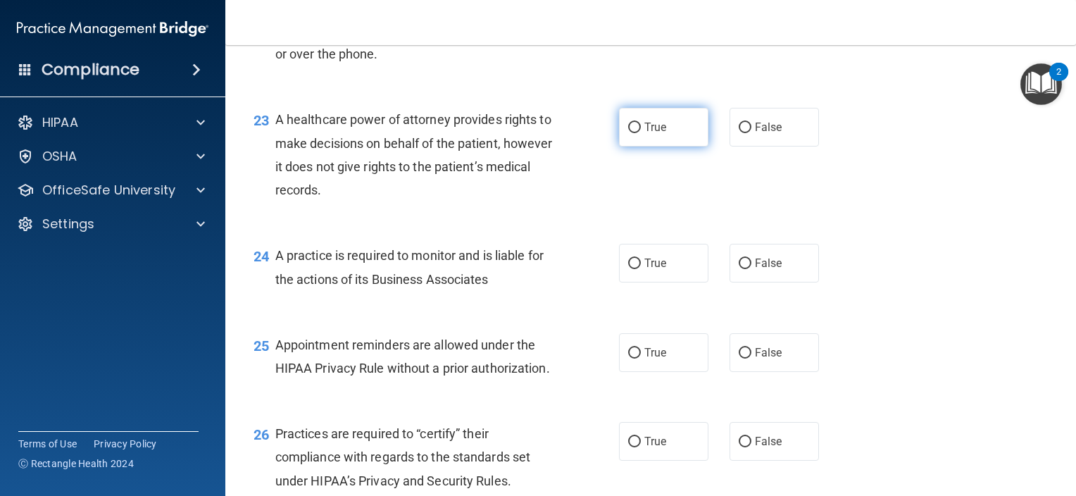
radio input "true"
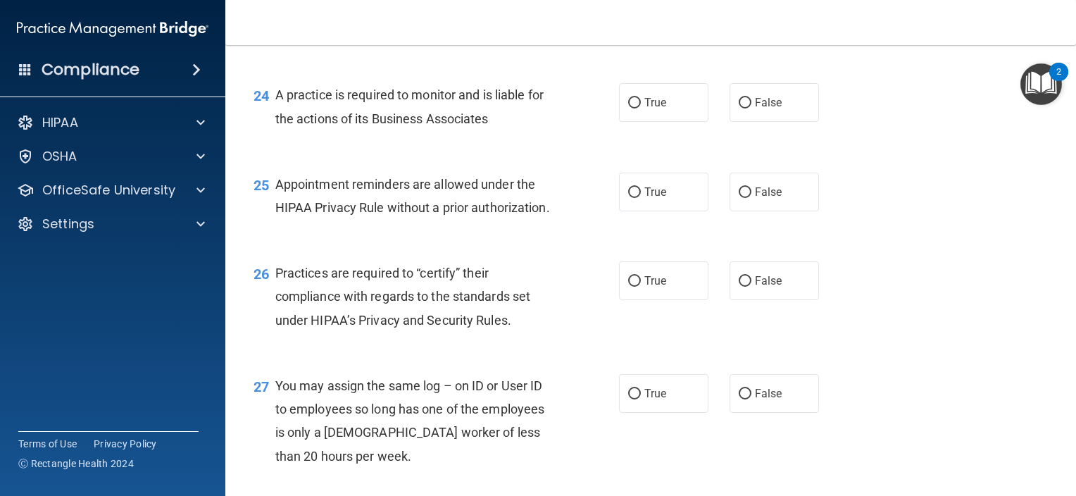
scroll to position [2934, 0]
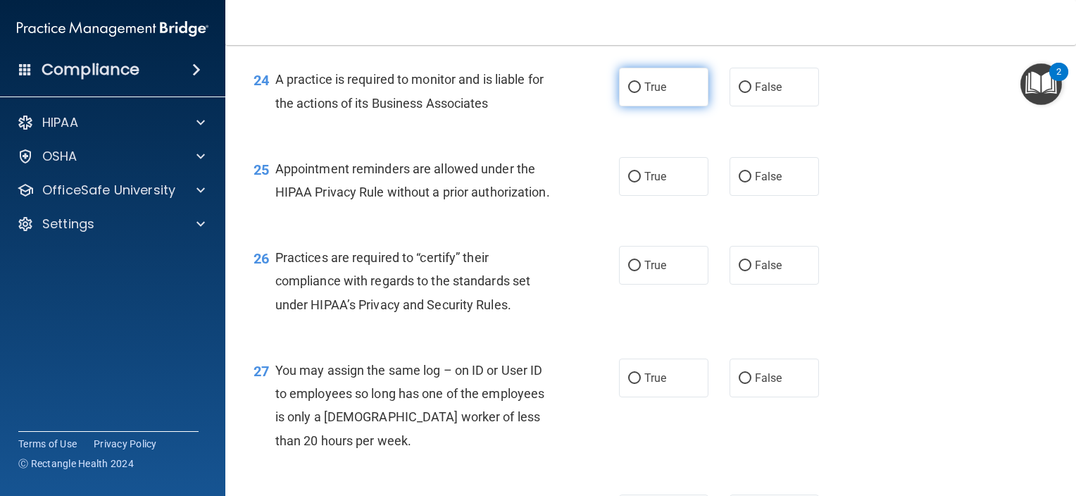
click at [663, 106] on label "True" at bounding box center [663, 87] width 89 height 39
click at [641, 93] on input "True" at bounding box center [634, 87] width 13 height 11
radio input "true"
click at [660, 183] on span "True" at bounding box center [655, 176] width 22 height 13
click at [641, 182] on input "True" at bounding box center [634, 177] width 13 height 11
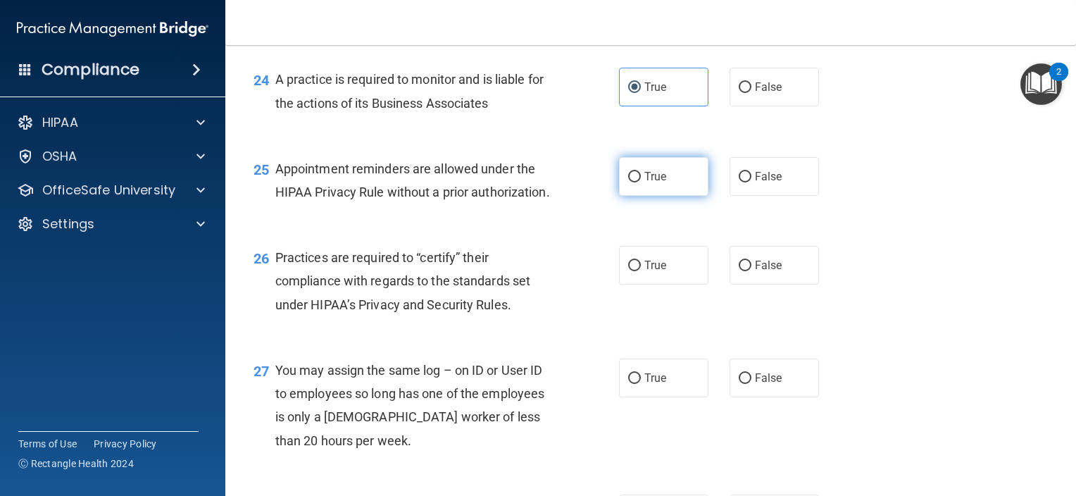
radio input "true"
click at [651, 272] on span "True" at bounding box center [655, 264] width 22 height 13
click at [641, 271] on input "True" at bounding box center [634, 266] width 13 height 11
radio input "true"
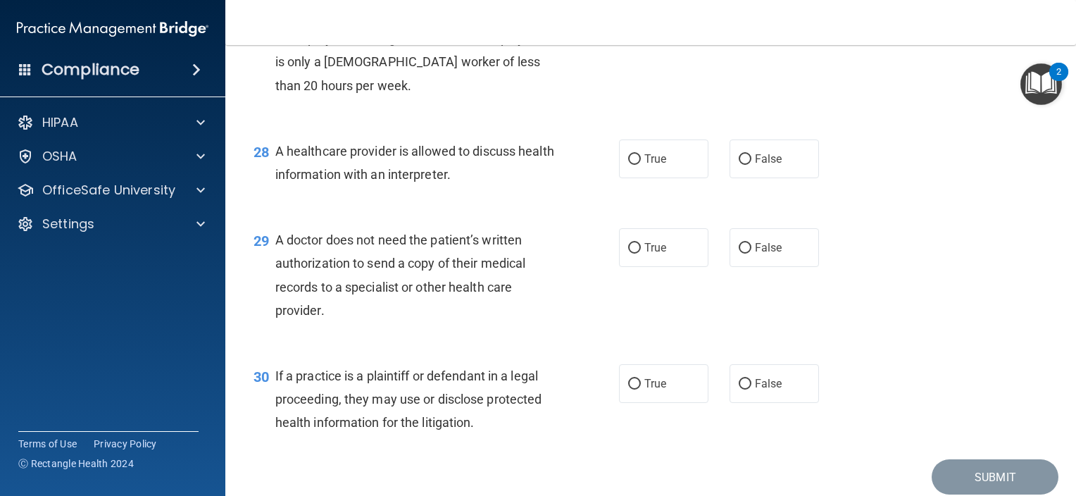
scroll to position [3294, 0]
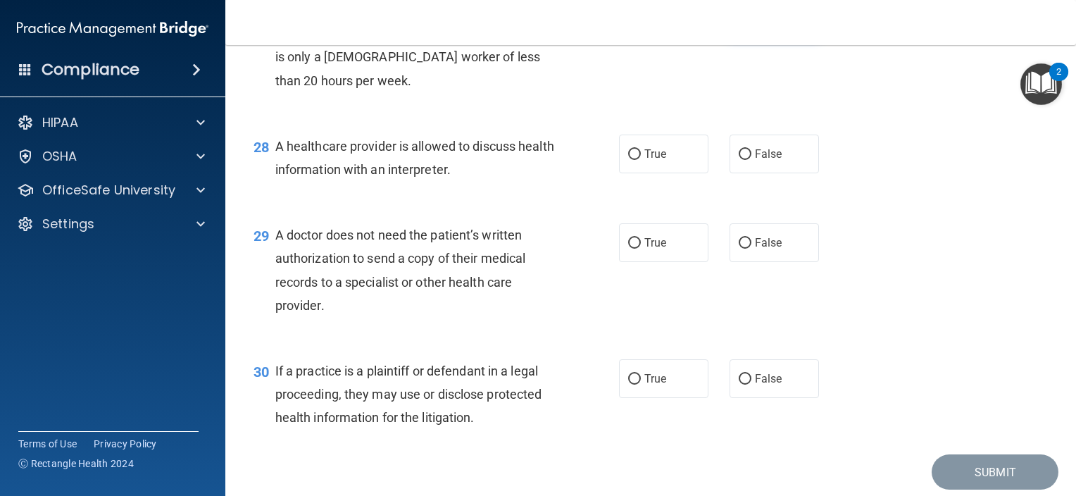
click at [735, 37] on label "False" at bounding box center [774, 18] width 89 height 39
click at [739, 24] on input "False" at bounding box center [745, 18] width 13 height 11
radio input "true"
click at [644, 161] on span "True" at bounding box center [655, 153] width 22 height 13
click at [641, 160] on input "True" at bounding box center [634, 154] width 13 height 11
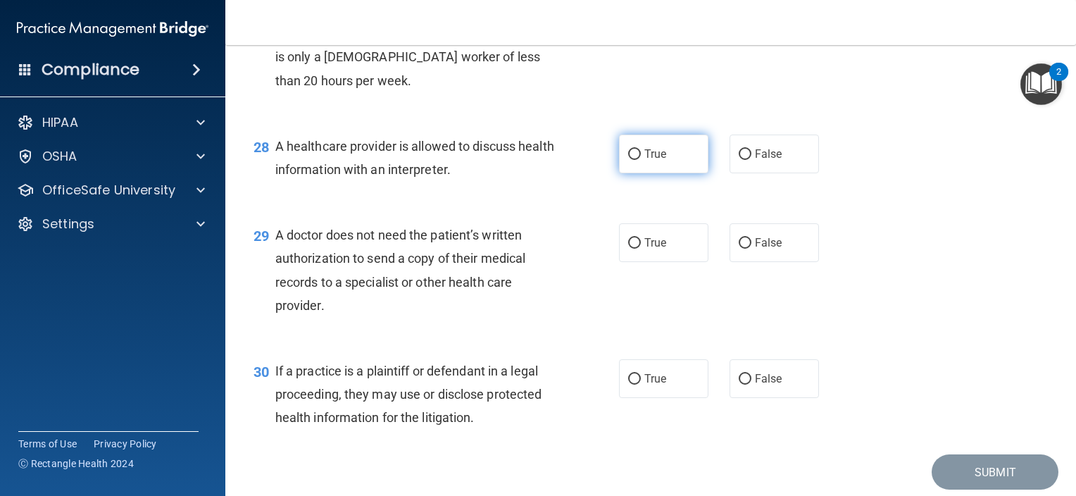
radio input "true"
click at [650, 173] on label "True" at bounding box center [663, 154] width 89 height 39
click at [641, 160] on input "True" at bounding box center [634, 154] width 13 height 11
click at [877, 285] on div "29 A doctor does not need the patient’s written authorization to send a copy of…" at bounding box center [651, 274] width 816 height 136
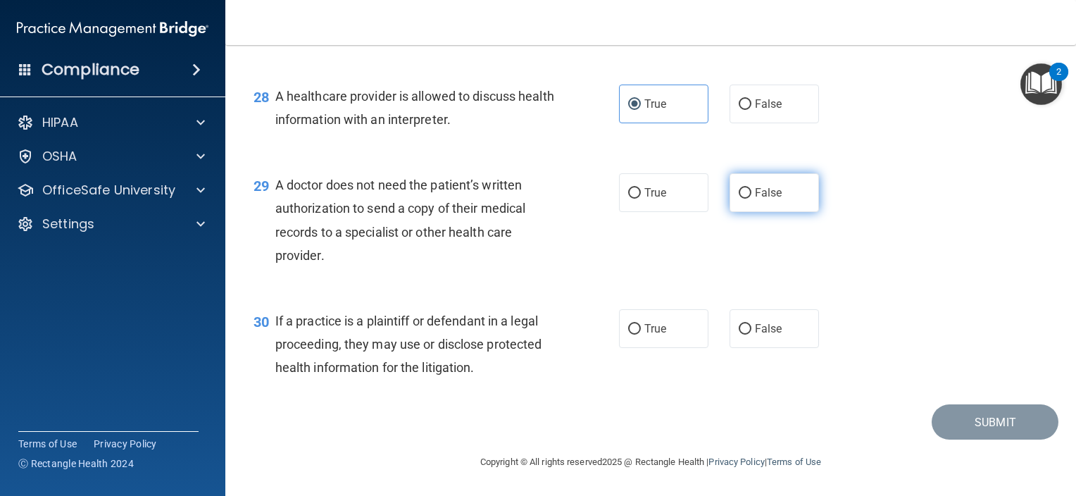
click at [758, 203] on label "False" at bounding box center [774, 192] width 89 height 39
click at [751, 199] on input "False" at bounding box center [745, 193] width 13 height 11
radio input "true"
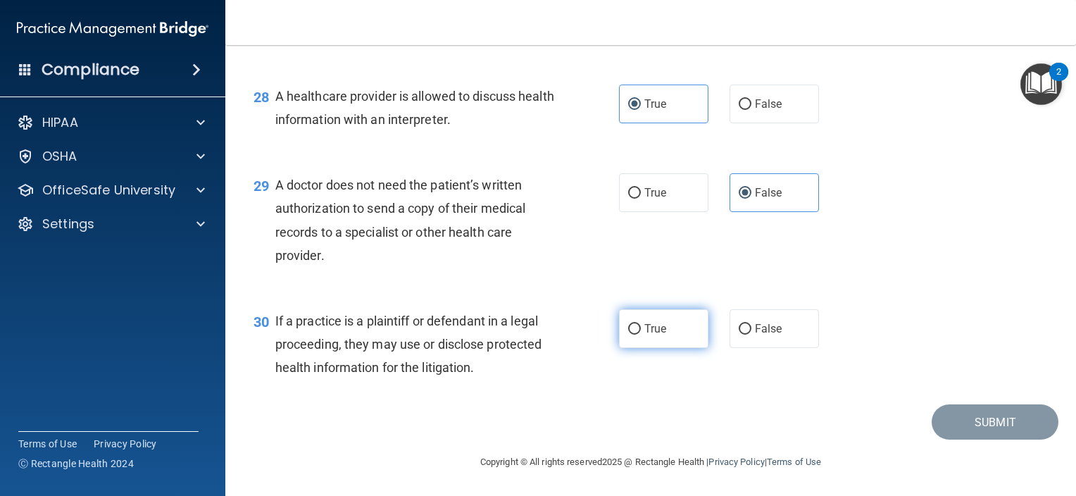
click at [659, 336] on label "True" at bounding box center [663, 328] width 89 height 39
click at [641, 335] on input "True" at bounding box center [634, 329] width 13 height 11
radio input "true"
click at [659, 336] on label "True" at bounding box center [663, 328] width 89 height 39
click at [641, 335] on input "True" at bounding box center [634, 329] width 13 height 11
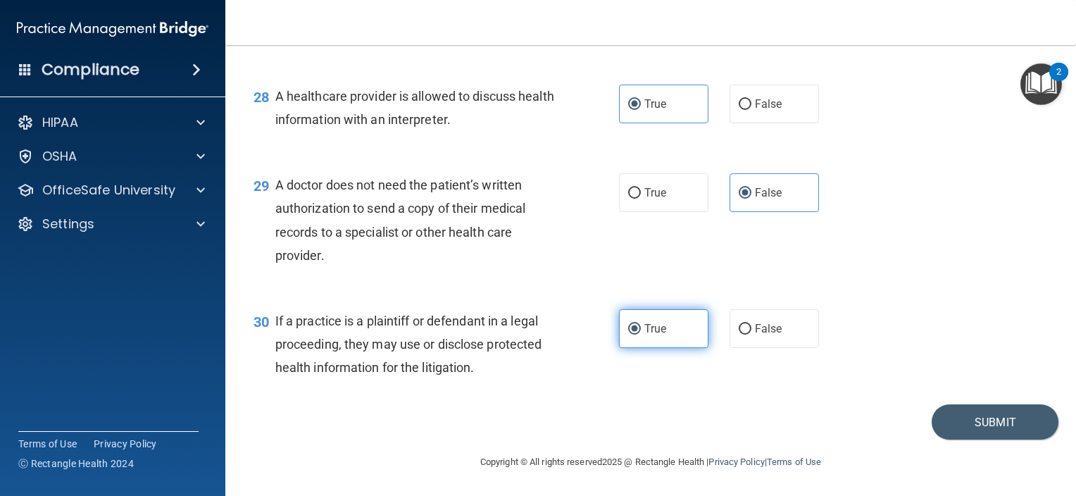
click at [659, 336] on label "True" at bounding box center [663, 328] width 89 height 39
click at [641, 335] on input "True" at bounding box center [634, 329] width 13 height 11
click at [975, 417] on button "Submit" at bounding box center [995, 422] width 127 height 36
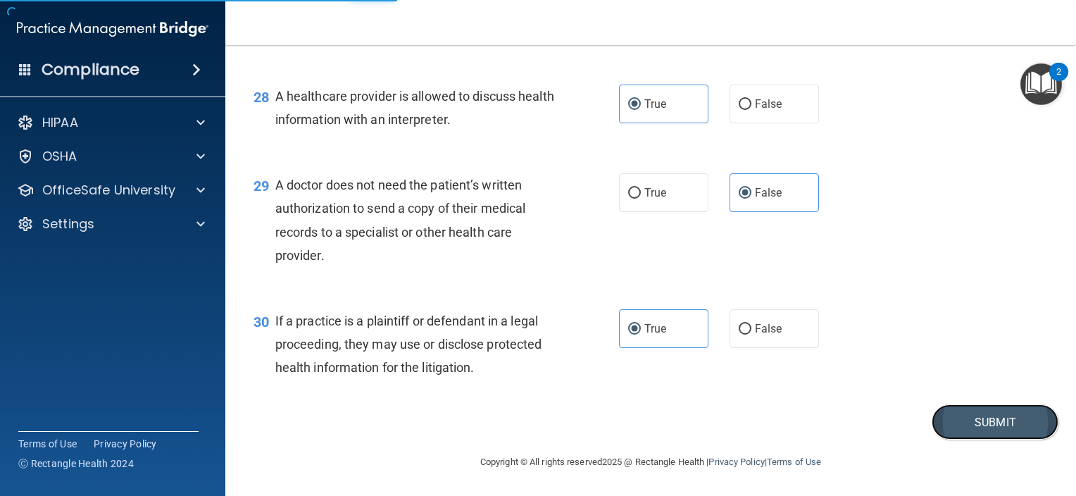
click at [961, 420] on button "Submit" at bounding box center [995, 422] width 127 height 36
click at [957, 423] on button "Submit" at bounding box center [995, 422] width 127 height 36
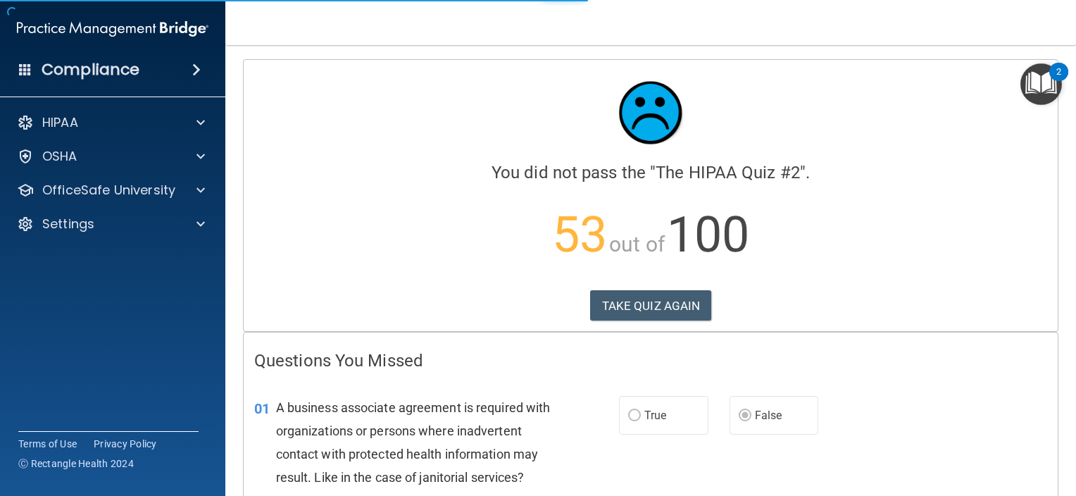
click at [800, 361] on h4 "Questions You Missed" at bounding box center [650, 360] width 793 height 18
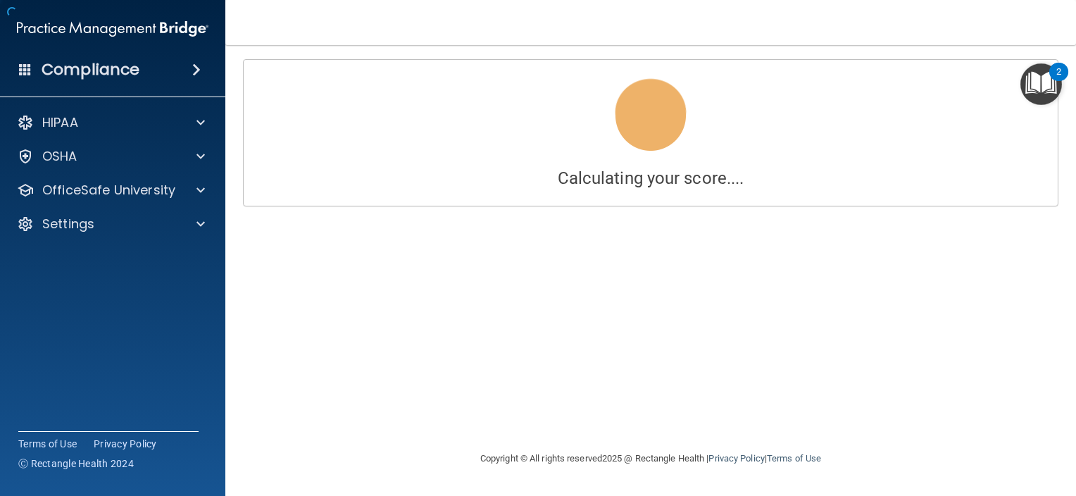
click at [800, 361] on div "Calculating your score.... You did not pass the " The HIPAA Quiz #2 ". 53 out o…" at bounding box center [651, 247] width 794 height 377
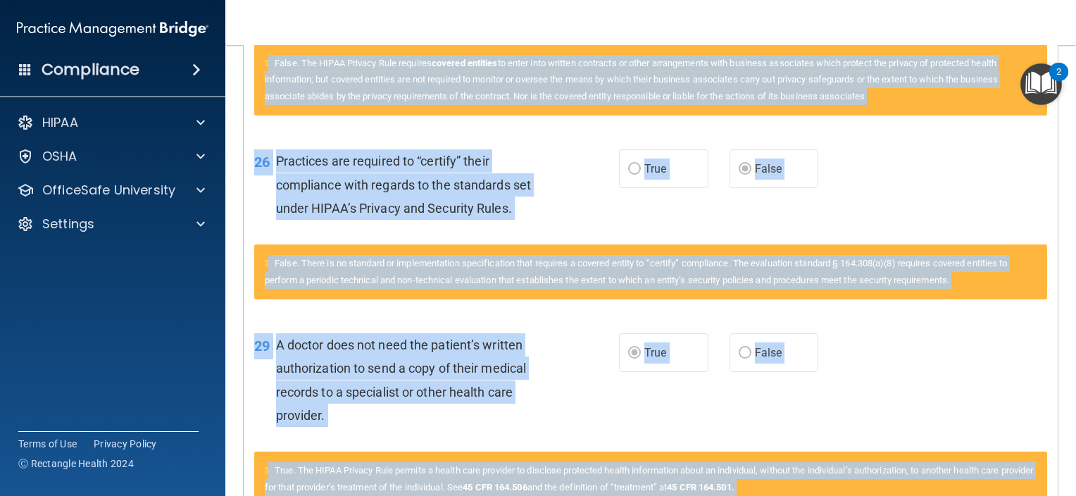
scroll to position [2716, 0]
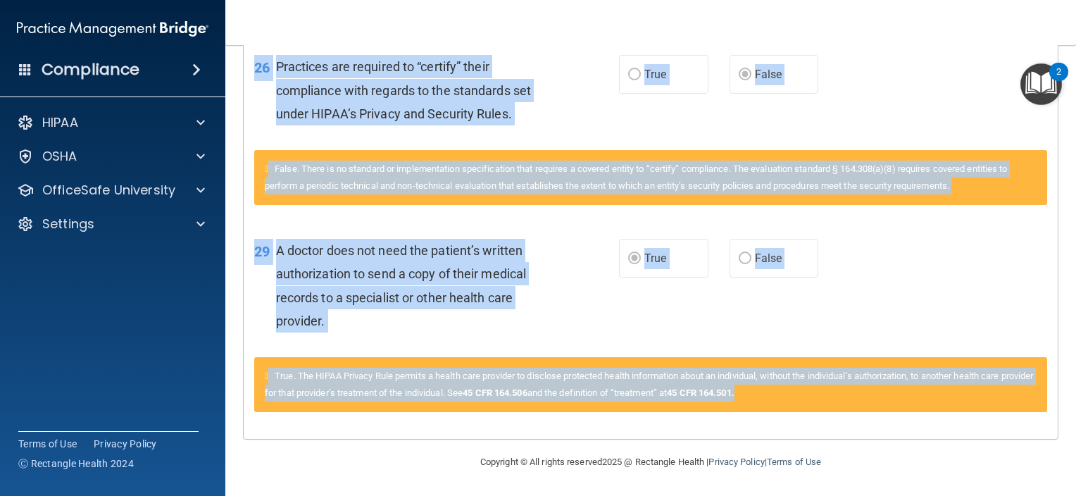
drag, startPoint x: 255, startPoint y: 349, endPoint x: 806, endPoint y: 399, distance: 553.0
copy div "Loremipsu Dol Sitame 08 C adipisci elitseddo eiusmodte in utlabore etdo magnaal…"
click at [328, 132] on div "26 Practices are required to “certify” their compliance with regards to the sta…" at bounding box center [436, 93] width 407 height 77
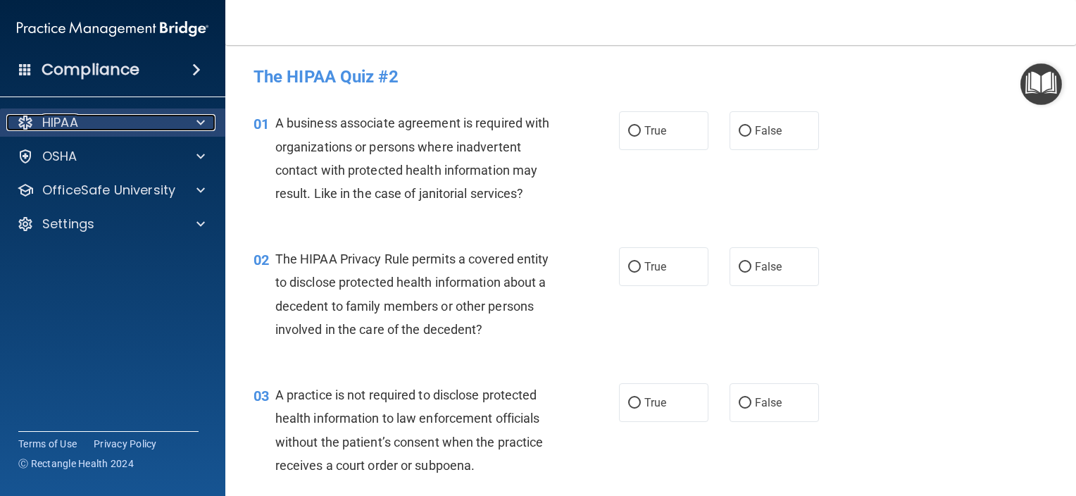
click at [97, 124] on div "HIPAA" at bounding box center [93, 122] width 175 height 17
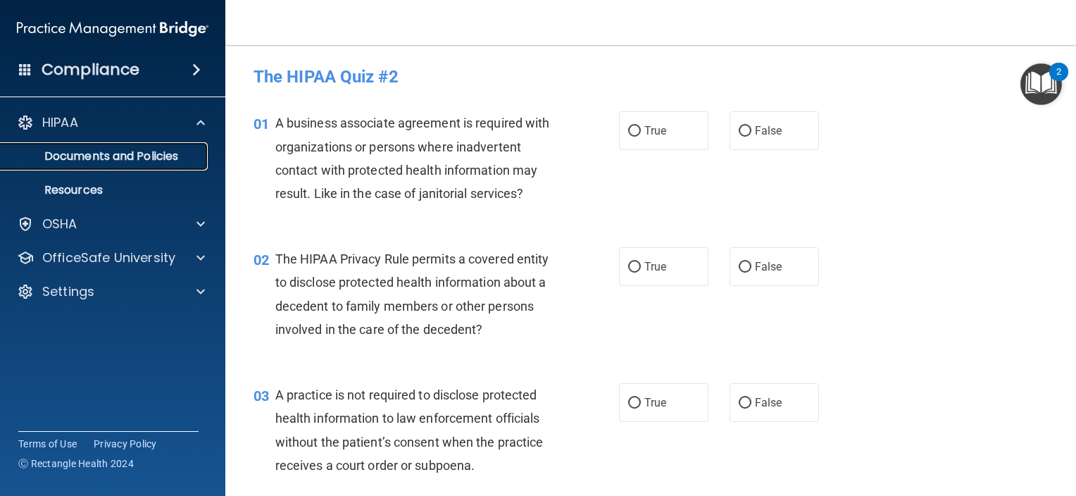
click at [96, 168] on link "Documents and Policies" at bounding box center [97, 156] width 222 height 28
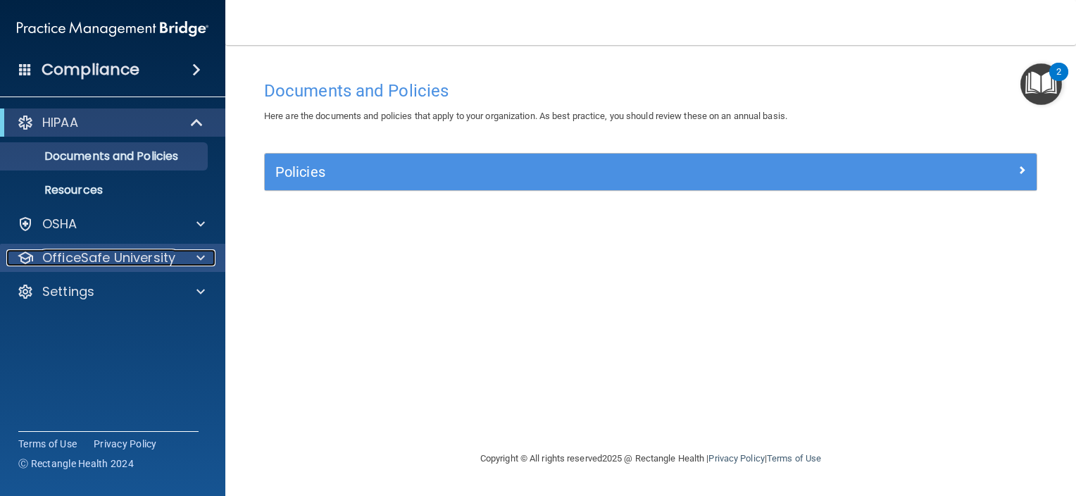
click at [88, 266] on p "OfficeSafe University" at bounding box center [108, 257] width 133 height 17
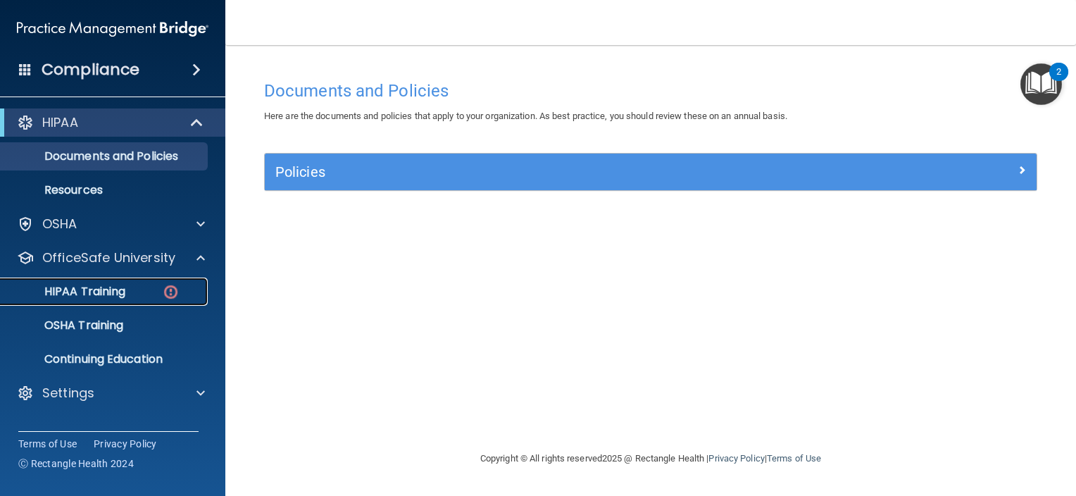
click at [91, 305] on link "HIPAA Training" at bounding box center [97, 291] width 222 height 28
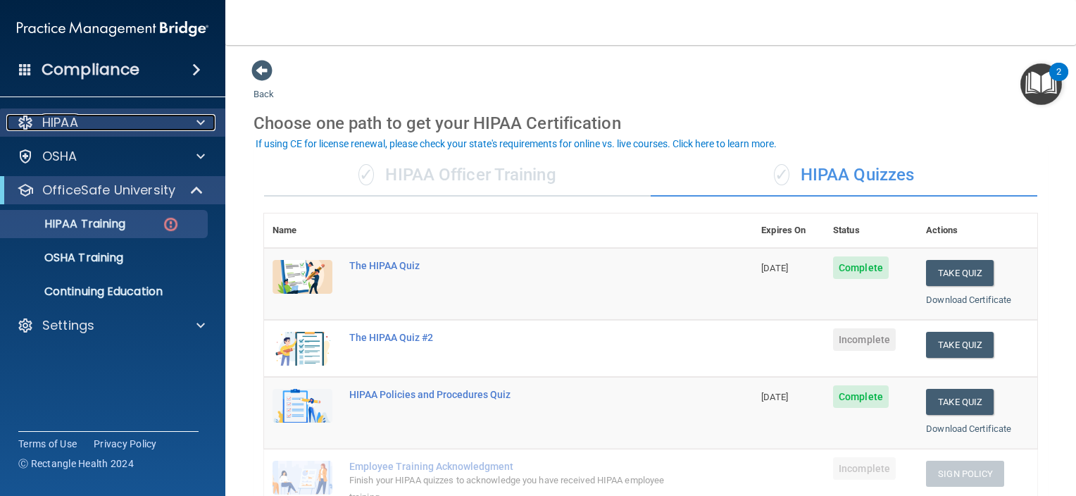
click at [54, 115] on p "HIPAA" at bounding box center [60, 122] width 36 height 17
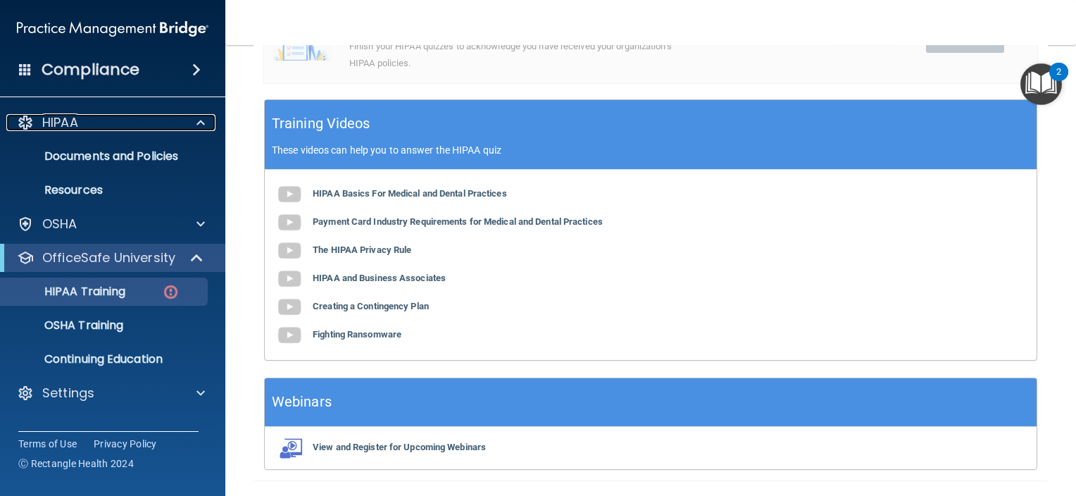
scroll to position [541, 0]
